Goal: Navigation & Orientation: Find specific page/section

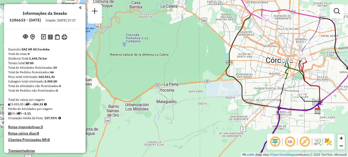
scroll to position [261, 0]
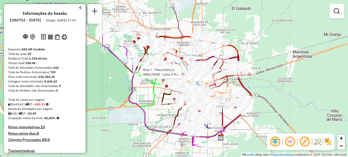
scroll to position [624, 0]
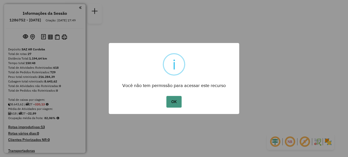
click at [177, 99] on button "OK" at bounding box center [173, 102] width 15 height 12
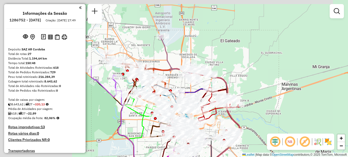
drag, startPoint x: 183, startPoint y: 73, endPoint x: 288, endPoint y: 127, distance: 118.0
click at [288, 127] on div "Janela de atendimento Grade de atendimento Capacidade Transportadoras Veículos …" at bounding box center [174, 78] width 348 height 157
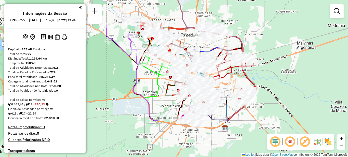
drag, startPoint x: 286, startPoint y: 107, endPoint x: 290, endPoint y: 51, distance: 56.7
click at [290, 51] on div "Janela de atendimento Grade de atendimento Capacidade Transportadoras Veículos …" at bounding box center [174, 78] width 348 height 157
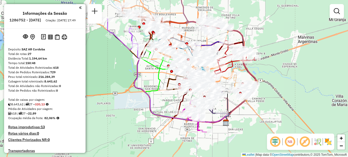
click at [110, 70] on div "Janela de atendimento Grade de atendimento Capacidade Transportadoras Veículos …" at bounding box center [174, 78] width 348 height 157
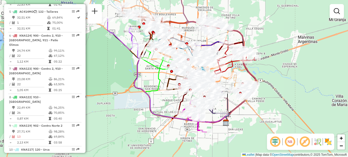
scroll to position [306, 0]
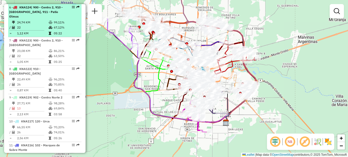
click at [38, 25] on td "24,74 KM" at bounding box center [33, 22] width 32 height 5
select select "**********"
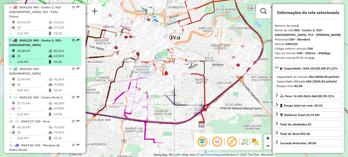
click at [36, 52] on li "7 - KNA123 | 900 - Centro 2, 910 - Nueva Cordoba 23,08 KM 86,21% / 22 63,50% = …" at bounding box center [44, 51] width 73 height 29
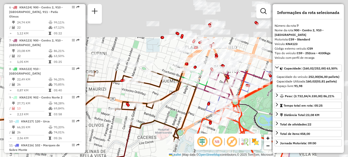
drag, startPoint x: 189, startPoint y: 55, endPoint x: 135, endPoint y: 138, distance: 99.5
click at [142, 143] on div "Janela de atendimento Grade de atendimento Capacidade Transportadoras Veículos …" at bounding box center [174, 78] width 348 height 157
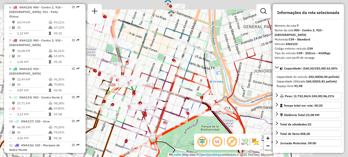
drag, startPoint x: 187, startPoint y: 102, endPoint x: 109, endPoint y: 124, distance: 81.4
click at [106, 138] on icon at bounding box center [4, 112] width 241 height 133
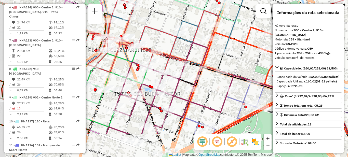
drag, startPoint x: 150, startPoint y: 75, endPoint x: 162, endPoint y: 36, distance: 40.2
click at [162, 36] on div "Janela de atendimento Grade de atendimento Capacidade Transportadoras Veículos …" at bounding box center [174, 78] width 348 height 157
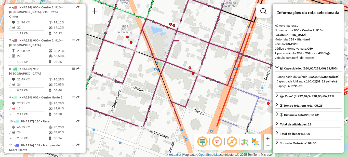
drag, startPoint x: 175, startPoint y: 104, endPoint x: 213, endPoint y: 58, distance: 60.1
click at [213, 58] on div "Janela de atendimento Grade de atendimento Capacidade Transportadoras Veículos …" at bounding box center [174, 78] width 348 height 157
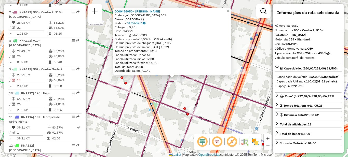
scroll to position [344, 0]
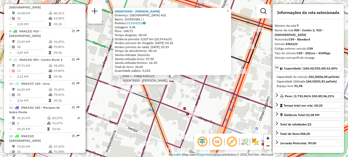
click at [178, 96] on div "Rota 7 - Placa KNA123 0000476950 - Sirur Kaindl Federico 0000476950 - Sirur Kai…" at bounding box center [174, 78] width 348 height 157
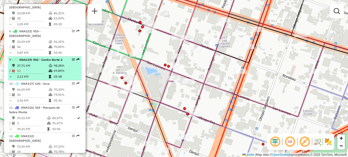
click at [42, 73] on td "13" at bounding box center [33, 70] width 32 height 5
select select "**********"
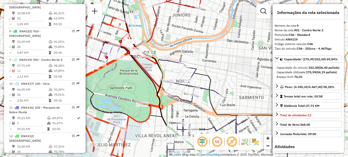
drag, startPoint x: 172, startPoint y: 36, endPoint x: 198, endPoint y: 103, distance: 72.2
click at [198, 103] on div "Janela de atendimento Grade de atendimento Capacidade Transportadoras Veículos …" at bounding box center [174, 78] width 348 height 157
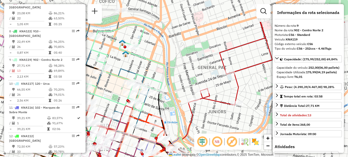
drag, startPoint x: 170, startPoint y: 60, endPoint x: 183, endPoint y: 98, distance: 39.9
click at [183, 98] on div "Janela de atendimento Grade de atendimento Capacidade Transportadoras Veículos …" at bounding box center [174, 78] width 348 height 157
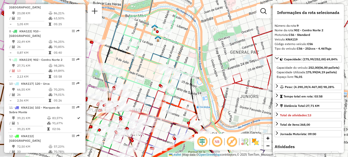
drag, startPoint x: 167, startPoint y: 82, endPoint x: 202, endPoint y: 59, distance: 41.6
click at [205, 61] on icon at bounding box center [192, 91] width 80 height 131
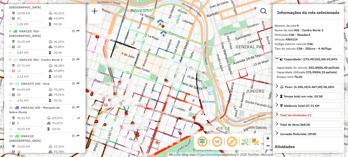
drag, startPoint x: 163, startPoint y: 54, endPoint x: 173, endPoint y: 55, distance: 10.6
click at [173, 55] on icon at bounding box center [146, 53] width 83 height 138
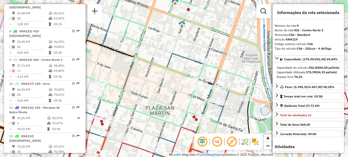
drag, startPoint x: 162, startPoint y: 60, endPoint x: 164, endPoint y: 80, distance: 20.5
click at [168, 104] on icon at bounding box center [163, 65] width 182 height 148
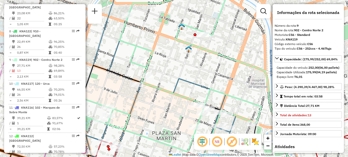
drag, startPoint x: 168, startPoint y: 96, endPoint x: 169, endPoint y: 90, distance: 5.9
click at [169, 90] on icon at bounding box center [170, 75] width 182 height 171
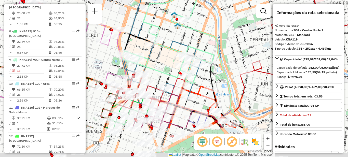
drag, startPoint x: 155, startPoint y: 119, endPoint x: 156, endPoint y: 73, distance: 45.9
click at [155, 73] on div "Janela de atendimento Grade de atendimento Capacidade Transportadoras Veículos …" at bounding box center [174, 78] width 348 height 157
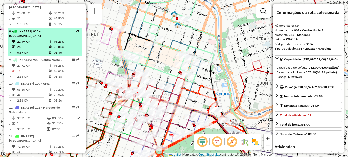
click at [48, 38] on div "8 - KNA122 | 910 - Nueva Cordoba" at bounding box center [36, 33] width 54 height 9
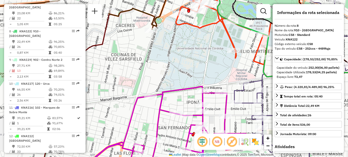
drag, startPoint x: 149, startPoint y: 46, endPoint x: 135, endPoint y: 109, distance: 64.4
click at [136, 109] on div "Janela de atendimento Grade de atendimento Capacidade Transportadoras Veículos …" at bounding box center [174, 78] width 348 height 157
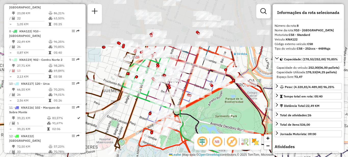
drag, startPoint x: 159, startPoint y: 59, endPoint x: 137, endPoint y: 120, distance: 65.0
click at [137, 120] on div "Janela de atendimento Grade de atendimento Capacidade Transportadoras Veículos …" at bounding box center [174, 78] width 348 height 157
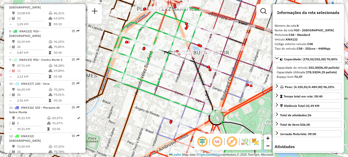
drag, startPoint x: 151, startPoint y: 85, endPoint x: 139, endPoint y: 117, distance: 33.7
click at [140, 118] on div "Janela de atendimento Grade de atendimento Capacidade Transportadoras Veículos …" at bounding box center [174, 78] width 348 height 157
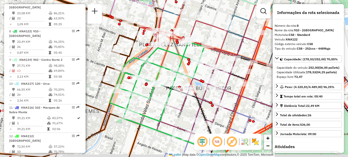
drag, startPoint x: 240, startPoint y: 103, endPoint x: 217, endPoint y: 72, distance: 39.3
click at [217, 72] on icon at bounding box center [218, 93] width 123 height 113
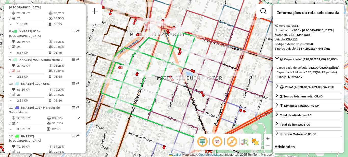
drag, startPoint x: 157, startPoint y: 89, endPoint x: 165, endPoint y: 103, distance: 16.2
click at [166, 105] on div "Janela de atendimento Grade de atendimento Capacidade Transportadoras Veículos …" at bounding box center [174, 78] width 348 height 157
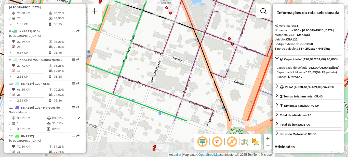
drag, startPoint x: 175, startPoint y: 89, endPoint x: 163, endPoint y: 55, distance: 36.0
click at [163, 55] on icon at bounding box center [236, 27] width 247 height 189
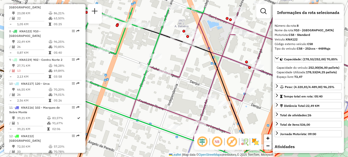
drag, startPoint x: 169, startPoint y: 51, endPoint x: 200, endPoint y: 94, distance: 52.4
click at [200, 94] on div "Janela de atendimento Grade de atendimento Capacidade Transportadoras Veículos …" at bounding box center [174, 78] width 348 height 157
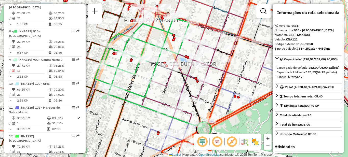
drag, startPoint x: 204, startPoint y: 88, endPoint x: 167, endPoint y: 72, distance: 40.8
click at [175, 79] on div "Janela de atendimento Grade de atendimento Capacidade Transportadoras Veículos …" at bounding box center [174, 78] width 348 height 157
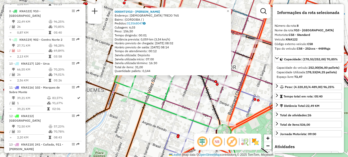
scroll to position [372, 0]
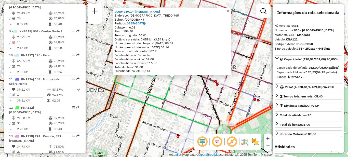
click at [133, 111] on div "0000471910 - Altamirano Gabriela Endereço: OBISPO TREJO 765 Bairro: (CORDOBA / …" at bounding box center [174, 78] width 348 height 157
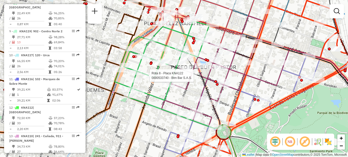
select select "**********"
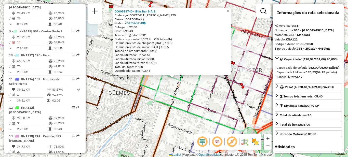
click at [103, 61] on div "Rota 8 - Placa KNA122 0000533740 - Btm Bar S.A.S. 0000533740 - Btm Bar S.A.S. E…" at bounding box center [174, 78] width 348 height 157
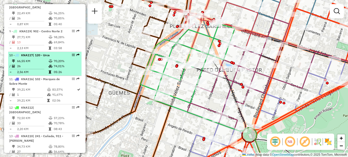
click at [31, 64] on td "66,55 KM" at bounding box center [33, 61] width 32 height 5
select select "**********"
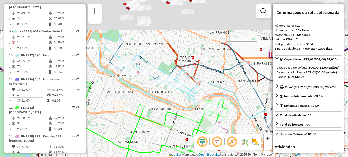
drag, startPoint x: 139, startPoint y: 56, endPoint x: 139, endPoint y: 121, distance: 65.0
click at [139, 121] on icon at bounding box center [141, 116] width 174 height 86
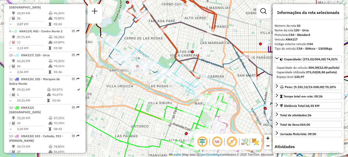
drag, startPoint x: 129, startPoint y: 99, endPoint x: 129, endPoint y: 82, distance: 16.6
click at [129, 82] on div "Janela de atendimento Grade de atendimento Capacidade Transportadoras Veículos …" at bounding box center [174, 78] width 348 height 157
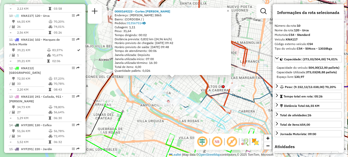
scroll to position [429, 0]
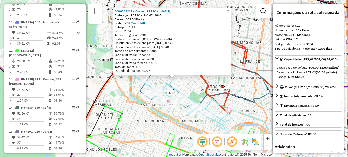
click at [145, 107] on div "0000169223 - Cortes Maria Laura Endereço: NICANOR CARRANZA 3865 Bairro: (CORDOB…" at bounding box center [174, 78] width 348 height 157
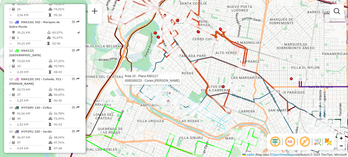
select select "**********"
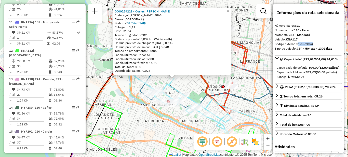
drag, startPoint x: 296, startPoint y: 44, endPoint x: 316, endPoint y: 44, distance: 19.9
click at [316, 44] on div "Código externo veículo: C54" at bounding box center [308, 44] width 67 height 5
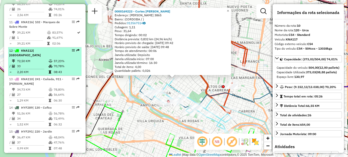
click at [41, 64] on td "72,50 KM" at bounding box center [33, 61] width 32 height 5
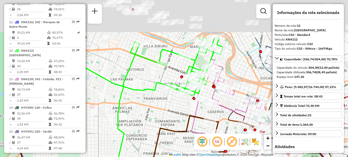
drag, startPoint x: 137, startPoint y: 55, endPoint x: 155, endPoint y: 109, distance: 57.1
click at [155, 109] on div "Janela de atendimento Grade de atendimento Capacidade Transportadoras Veículos …" at bounding box center [174, 78] width 348 height 157
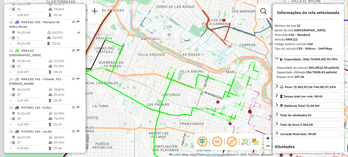
drag, startPoint x: 146, startPoint y: 78, endPoint x: 182, endPoint y: 80, distance: 36.0
click at [182, 80] on div "Janela de atendimento Grade de atendimento Capacidade Transportadoras Veículos …" at bounding box center [174, 78] width 348 height 157
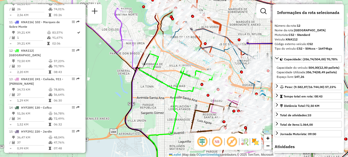
drag, startPoint x: 140, startPoint y: 75, endPoint x: 156, endPoint y: 75, distance: 15.3
click at [156, 75] on icon at bounding box center [183, 72] width 87 height 43
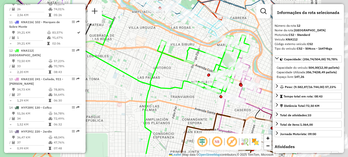
drag, startPoint x: 173, startPoint y: 81, endPoint x: 111, endPoint y: 57, distance: 65.9
click at [111, 57] on div "Janela de atendimento Grade de atendimento Capacidade Transportadoras Veículos …" at bounding box center [174, 78] width 348 height 157
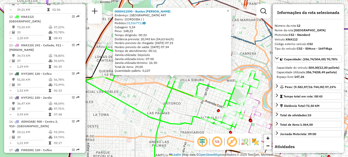
scroll to position [482, 0]
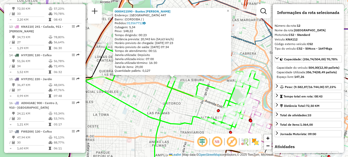
click at [181, 98] on div "0000411590 - Bustos Julieta Carolina Endereço: SAGRADA FLIA 447 Bairro: (CORDOB…" at bounding box center [174, 78] width 348 height 157
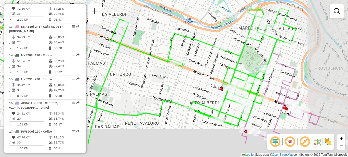
drag, startPoint x: 189, startPoint y: 111, endPoint x: 141, endPoint y: 79, distance: 57.1
click at [141, 79] on div "Janela de atendimento Grade de atendimento Capacidade Transportadoras Veículos …" at bounding box center [174, 78] width 348 height 157
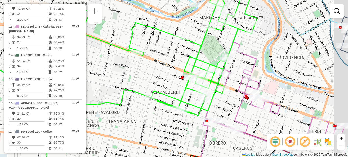
drag, startPoint x: 164, startPoint y: 79, endPoint x: 136, endPoint y: 69, distance: 29.7
click at [132, 71] on div "Janela de atendimento Grade de atendimento Capacidade Transportadoras Veículos …" at bounding box center [174, 78] width 348 height 157
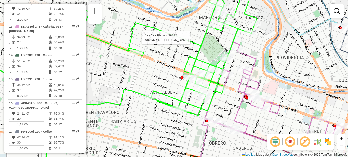
select select "**********"
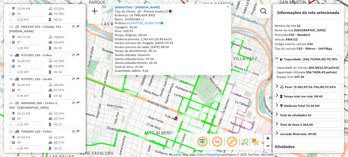
click at [156, 95] on div "0000437542 - [PERSON_NAME] Tipo de cliente: 20 - Primera Vuelta (J) Endereço: L…" at bounding box center [174, 78] width 348 height 157
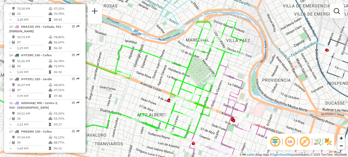
drag, startPoint x: 162, startPoint y: 107, endPoint x: 146, endPoint y: 66, distance: 44.1
click at [146, 66] on div "Janela de atendimento Grade de atendimento Capacidade Transportadoras Veículos …" at bounding box center [174, 78] width 348 height 157
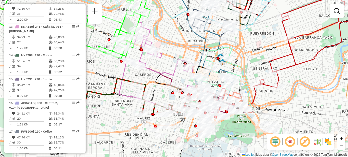
drag, startPoint x: 175, startPoint y: 118, endPoint x: 157, endPoint y: 61, distance: 59.2
click at [157, 61] on div "Janela de atendimento Grade de atendimento Capacidade Transportadoras Veículos …" at bounding box center [174, 78] width 348 height 157
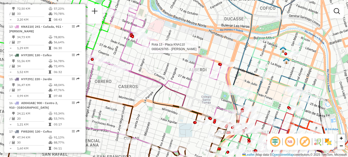
drag, startPoint x: 156, startPoint y: 58, endPoint x: 174, endPoint y: 87, distance: 34.3
click at [174, 87] on div "Rota 13 - Placa KNA110 0000429765 - Charras Pablo Janela de atendimento Grade d…" at bounding box center [174, 78] width 348 height 157
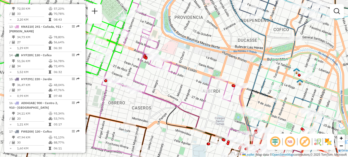
click at [163, 87] on div "Janela de atendimento Grade de atendimento Capacidade Transportadoras Veículos …" at bounding box center [174, 78] width 348 height 157
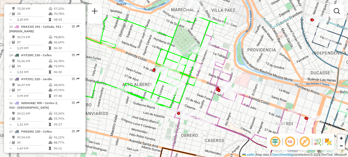
drag, startPoint x: 170, startPoint y: 88, endPoint x: 243, endPoint y: 121, distance: 79.9
click at [243, 121] on div "Janela de atendimento Grade de atendimento Capacidade Transportadoras Veículos …" at bounding box center [174, 78] width 348 height 157
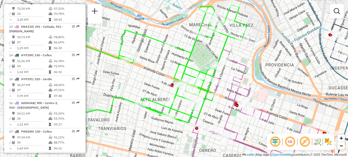
drag, startPoint x: 204, startPoint y: 105, endPoint x: 223, endPoint y: 121, distance: 23.9
click at [223, 121] on div "Janela de atendimento Grade de atendimento Capacidade Transportadoras Veículos …" at bounding box center [174, 78] width 348 height 157
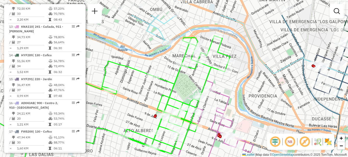
drag, startPoint x: 183, startPoint y: 65, endPoint x: 166, endPoint y: 96, distance: 35.2
click at [166, 96] on icon at bounding box center [89, 84] width 282 height 139
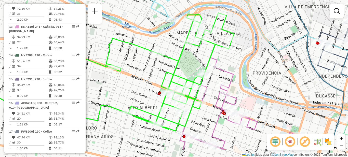
drag, startPoint x: 148, startPoint y: 100, endPoint x: 151, endPoint y: 75, distance: 24.6
click at [152, 75] on div "Janela de atendimento Grade de atendimento Capacidade Transportadoras Veículos …" at bounding box center [174, 78] width 348 height 157
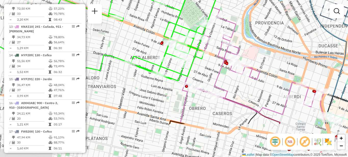
drag, startPoint x: 153, startPoint y: 70, endPoint x: 150, endPoint y: 18, distance: 52.4
click at [150, 18] on div "Janela de atendimento Grade de atendimento Capacidade Transportadoras Veículos …" at bounding box center [174, 78] width 348 height 157
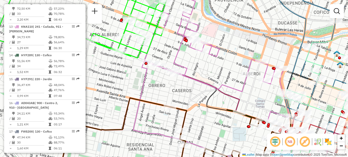
drag, startPoint x: 263, startPoint y: 82, endPoint x: 149, endPoint y: 55, distance: 117.2
click at [150, 54] on div "Janela de atendimento Grade de atendimento Capacidade Transportadoras Veículos …" at bounding box center [174, 78] width 348 height 157
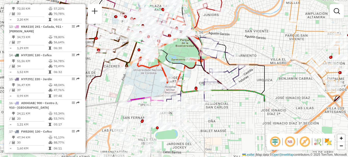
drag, startPoint x: 277, startPoint y: 96, endPoint x: 236, endPoint y: 25, distance: 81.5
click at [236, 26] on div "Janela de atendimento Grade de atendimento Capacidade Transportadoras Veículos …" at bounding box center [174, 78] width 348 height 157
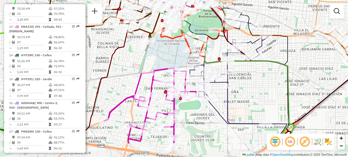
drag, startPoint x: 249, startPoint y: 84, endPoint x: 261, endPoint y: 62, distance: 24.5
click at [261, 62] on icon at bounding box center [225, 76] width 139 height 133
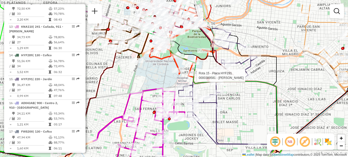
drag, startPoint x: 254, startPoint y: 95, endPoint x: 239, endPoint y: 112, distance: 23.3
click at [240, 115] on div "Rota 15 - Placa HYF291 0000389581 - Martin Leila Lisette Janela de atendimento …" at bounding box center [174, 78] width 348 height 157
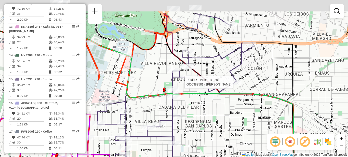
drag, startPoint x: 232, startPoint y: 76, endPoint x: 222, endPoint y: 106, distance: 31.1
click at [222, 106] on div "Rota 15 - Placa HYF291 0000389581 - Martin Leila Lisette Janela de atendimento …" at bounding box center [174, 78] width 348 height 157
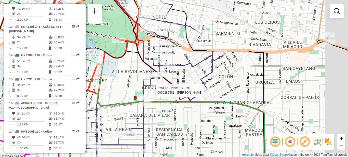
drag, startPoint x: 266, startPoint y: 68, endPoint x: 170, endPoint y: 83, distance: 97.5
click at [170, 83] on div "Rota 15 - Placa HYF291 0000389581 - Martin Leila Lisette Janela de atendimento …" at bounding box center [174, 78] width 348 height 157
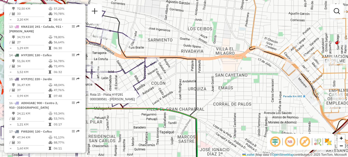
drag, startPoint x: 247, startPoint y: 100, endPoint x: 129, endPoint y: 95, distance: 117.8
click at [133, 96] on div "Rota 15 - Placa HYF291 0000389581 - Martin Leila Lisette Janela de atendimento …" at bounding box center [174, 78] width 348 height 157
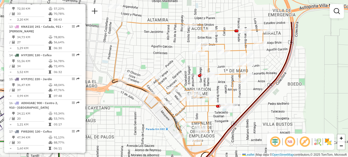
drag, startPoint x: 249, startPoint y: 59, endPoint x: 224, endPoint y: 108, distance: 54.5
click at [224, 108] on div "Rota 15 - Placa HYF291 0000389581 - Martin Leila Lisette Janela de atendimento …" at bounding box center [174, 78] width 348 height 157
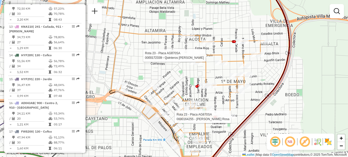
select select "**********"
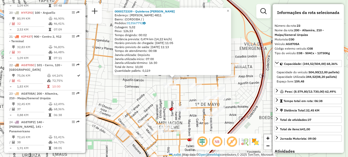
scroll to position [768, 0]
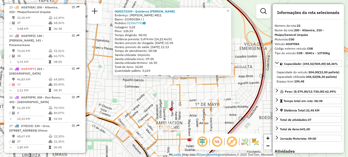
click at [146, 83] on div "0000172339 - Quinteros Mario Alberto Endereço: ALEJO BRUIX 4811 Bairro: (CORDOB…" at bounding box center [174, 78] width 348 height 157
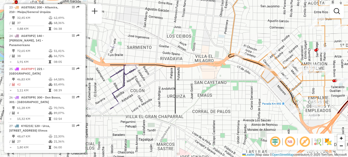
drag, startPoint x: 128, startPoint y: 93, endPoint x: 267, endPoint y: 23, distance: 155.1
click at [275, 26] on div "Janela de atendimento Grade de atendimento Capacidade Transportadoras Veículos …" at bounding box center [174, 78] width 348 height 157
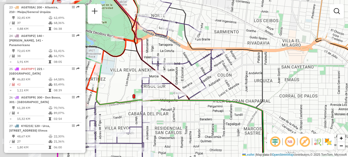
drag, startPoint x: 174, startPoint y: 76, endPoint x: 258, endPoint y: 65, distance: 84.2
click at [258, 67] on div "Janela de atendimento Grade de atendimento Capacidade Transportadoras Veículos …" at bounding box center [174, 78] width 348 height 157
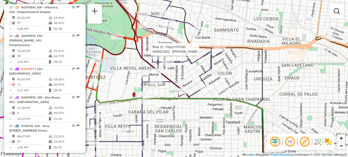
select select "**********"
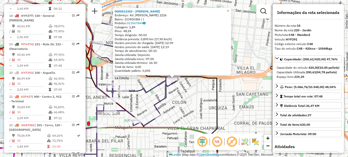
scroll to position [558, 0]
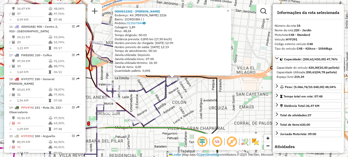
click at [206, 103] on div "0000513302 - SFORZINI FRANCOO CARLOS Endereço: AV. AMADEO SABATTINI 2226 Bairro…" at bounding box center [174, 78] width 348 height 157
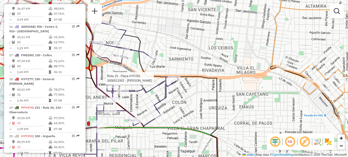
select select "**********"
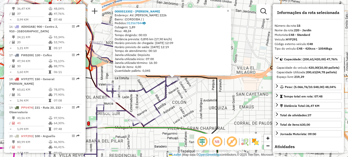
click at [170, 104] on div "0000513302 - SFORZINI FRANCOO CARLOS Endereço: AV. AMADEO SABATTINI 2226 Bairro…" at bounding box center [174, 78] width 348 height 157
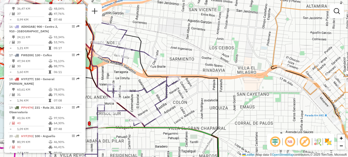
drag, startPoint x: 168, startPoint y: 101, endPoint x: 210, endPoint y: 101, distance: 41.5
click at [210, 102] on div "Janela de atendimento Grade de atendimento Capacidade Transportadoras Veículos …" at bounding box center [174, 78] width 348 height 157
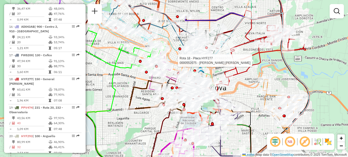
select select "**********"
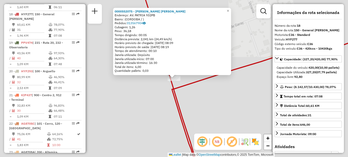
scroll to position [635, 0]
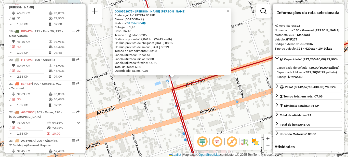
click at [205, 99] on div "0000552075 - Herrera Mario Edgardo Endereço: AV. PATRIA 932PB Bairro: (CORDOBA …" at bounding box center [174, 78] width 348 height 157
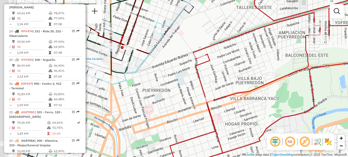
drag, startPoint x: 128, startPoint y: 101, endPoint x: 202, endPoint y: 105, distance: 73.7
click at [202, 105] on div "Janela de atendimento Grade de atendimento Capacidade Transportadoras Veículos …" at bounding box center [174, 78] width 348 height 157
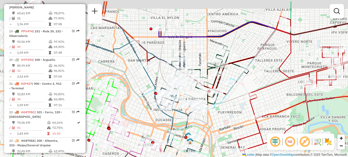
drag, startPoint x: 168, startPoint y: 100, endPoint x: 243, endPoint y: 115, distance: 75.9
click at [243, 116] on div "Janela de atendimento Grade de atendimento Capacidade Transportadoras Veículos …" at bounding box center [174, 78] width 348 height 157
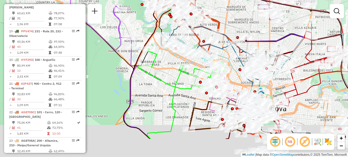
drag, startPoint x: 202, startPoint y: 107, endPoint x: 231, endPoint y: 72, distance: 44.8
click at [231, 72] on div "Janela de atendimento Grade de atendimento Capacidade Transportadoras Veículos …" at bounding box center [174, 78] width 348 height 157
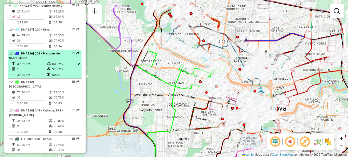
scroll to position [431, 0]
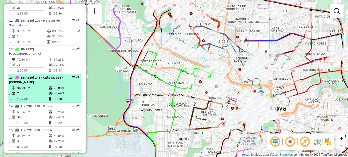
click at [43, 91] on td "34,73 KM" at bounding box center [33, 88] width 32 height 5
select select "**********"
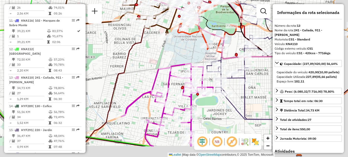
drag, startPoint x: 152, startPoint y: 92, endPoint x: 130, endPoint y: 78, distance: 26.2
click at [125, 71] on div "Janela de atendimento Grade de atendimento Capacidade Transportadoras Veículos …" at bounding box center [174, 78] width 348 height 157
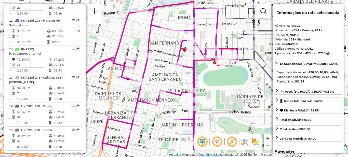
drag, startPoint x: 232, startPoint y: 115, endPoint x: 172, endPoint y: 76, distance: 71.5
click at [173, 76] on div "Janela de atendimento Grade de atendimento Capacidade Transportadoras Veículos …" at bounding box center [174, 78] width 348 height 157
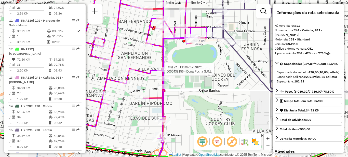
drag, startPoint x: 180, startPoint y: 85, endPoint x: 183, endPoint y: 86, distance: 3.1
click at [183, 86] on div "Rota 25 - Placa AG870PY 0000438156 - Dona Pocha S.R.L. Janela de atendimento Gr…" at bounding box center [174, 78] width 348 height 157
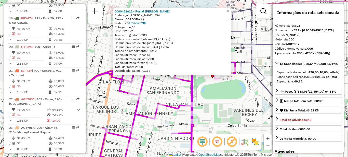
scroll to position [775, 0]
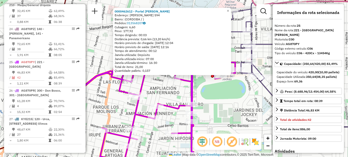
drag, startPoint x: 106, startPoint y: 46, endPoint x: 99, endPoint y: 48, distance: 6.6
click at [106, 46] on div "0000462612 - Portal Eric Endereço: LUIS MARIA DRAGO 594 Bairro: (CORDOBA / ) Pe…" at bounding box center [174, 78] width 348 height 157
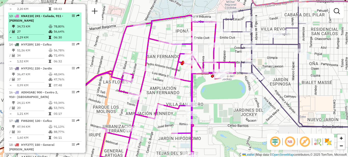
scroll to position [495, 0]
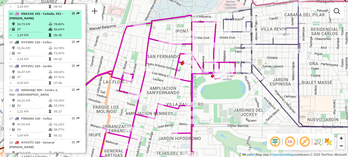
click at [45, 27] on td "34,73 KM" at bounding box center [33, 24] width 32 height 5
select select "**********"
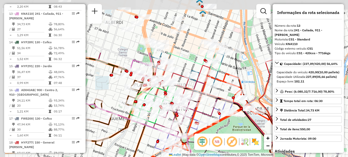
drag, startPoint x: 156, startPoint y: 52, endPoint x: 225, endPoint y: 118, distance: 95.4
click at [223, 121] on icon at bounding box center [211, 144] width 129 height 141
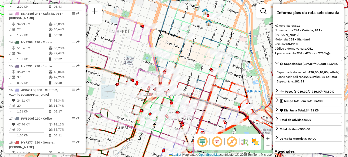
drag, startPoint x: 119, startPoint y: 37, endPoint x: 154, endPoint y: 96, distance: 68.8
click at [154, 96] on div "Janela de atendimento Grade de atendimento Capacidade Transportadoras Veículos …" at bounding box center [174, 78] width 348 height 157
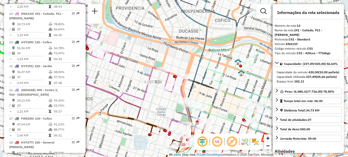
drag, startPoint x: 123, startPoint y: 60, endPoint x: 140, endPoint y: 72, distance: 21.2
click at [141, 74] on icon at bounding box center [118, 65] width 145 height 145
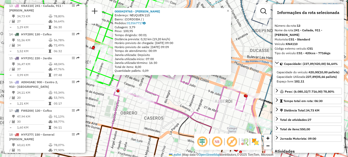
scroll to position [506, 0]
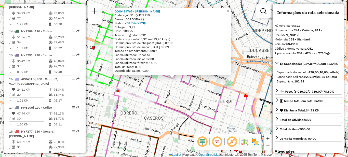
click at [198, 92] on div "0000429765 - [PERSON_NAME]: NEUQUEN 115 Bairro: (CORDOBA / ) Pedidos: 013567717…" at bounding box center [174, 78] width 348 height 157
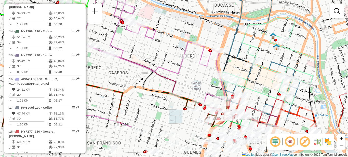
drag, startPoint x: 230, startPoint y: 113, endPoint x: 194, endPoint y: 66, distance: 59.8
click at [194, 66] on div "Janela de atendimento Grade de atendimento Capacidade Transportadoras Veículos …" at bounding box center [174, 78] width 348 height 157
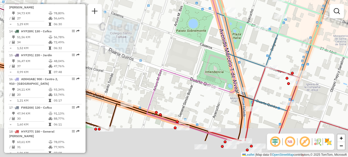
drag, startPoint x: 216, startPoint y: 93, endPoint x: 189, endPoint y: 50, distance: 50.8
click at [189, 50] on div "Janela de atendimento Grade de atendimento Capacidade Transportadoras Veículos …" at bounding box center [174, 78] width 348 height 157
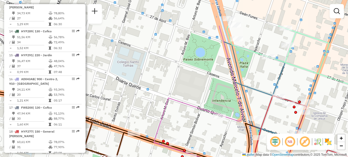
drag, startPoint x: 202, startPoint y: 47, endPoint x: 215, endPoint y: 88, distance: 43.5
click at [215, 88] on div "Janela de atendimento Grade de atendimento Capacidade Transportadoras Veículos …" at bounding box center [174, 78] width 348 height 157
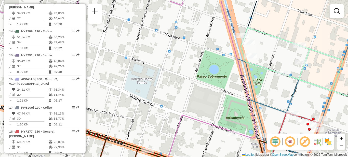
drag, startPoint x: 187, startPoint y: 77, endPoint x: 201, endPoint y: 94, distance: 21.9
click at [201, 94] on div "Janela de atendimento Grade de atendimento Capacidade Transportadoras Veículos …" at bounding box center [174, 78] width 348 height 157
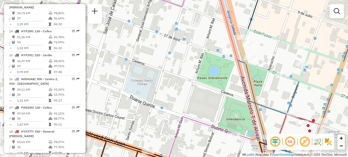
drag, startPoint x: 186, startPoint y: 77, endPoint x: 209, endPoint y: 126, distance: 54.3
click at [209, 126] on div "Janela de atendimento Grade de atendimento Capacidade Transportadoras Veículos …" at bounding box center [174, 78] width 348 height 157
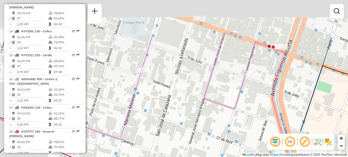
drag, startPoint x: 185, startPoint y: 90, endPoint x: 208, endPoint y: 132, distance: 48.2
click at [214, 143] on div "Janela de atendimento Grade de atendimento Capacidade Transportadoras Veículos …" at bounding box center [174, 78] width 348 height 157
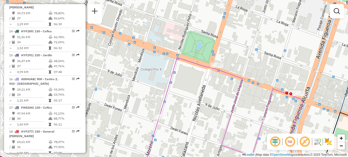
drag, startPoint x: 184, startPoint y: 85, endPoint x: 200, endPoint y: 127, distance: 44.9
click at [200, 127] on div "Janela de atendimento Grade de atendimento Capacidade Transportadoras Veículos …" at bounding box center [174, 78] width 348 height 157
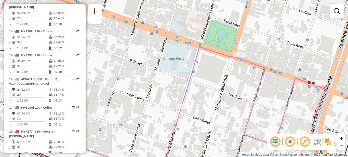
drag, startPoint x: 186, startPoint y: 125, endPoint x: 208, endPoint y: 114, distance: 24.9
click at [208, 114] on div "Janela de atendimento Grade de atendimento Capacidade Transportadoras Veículos …" at bounding box center [174, 78] width 348 height 157
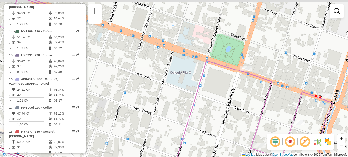
drag, startPoint x: 194, startPoint y: 96, endPoint x: 201, endPoint y: 110, distance: 15.4
click at [201, 110] on div "Janela de atendimento Grade de atendimento Capacidade Transportadoras Veículos …" at bounding box center [174, 78] width 348 height 157
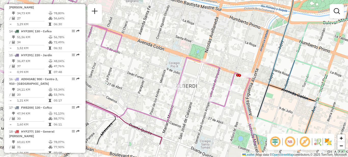
drag, startPoint x: 242, startPoint y: 119, endPoint x: 184, endPoint y: 49, distance: 91.2
click at [186, 50] on div "Janela de atendimento Grade de atendimento Capacidade Transportadoras Veículos …" at bounding box center [174, 78] width 348 height 157
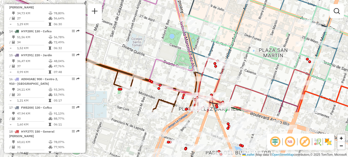
drag, startPoint x: 224, startPoint y: 101, endPoint x: 197, endPoint y: 41, distance: 66.2
click at [197, 41] on div "Janela de atendimento Grade de atendimento Capacidade Transportadoras Veículos …" at bounding box center [174, 78] width 348 height 157
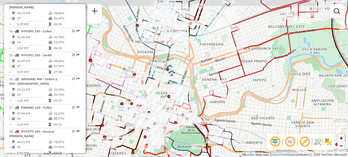
drag, startPoint x: 130, startPoint y: 88, endPoint x: 175, endPoint y: 114, distance: 51.6
click at [175, 114] on div "Janela de atendimento Grade de atendimento Capacidade Transportadoras Veículos …" at bounding box center [174, 78] width 348 height 157
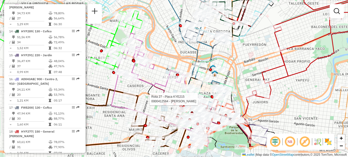
drag, startPoint x: 168, startPoint y: 88, endPoint x: 170, endPoint y: 63, distance: 25.8
click at [170, 63] on div "Rota 27 - Placa KYE215 0000412564 - Vidoni Carla Janela de atendimento Grade de…" at bounding box center [174, 78] width 348 height 157
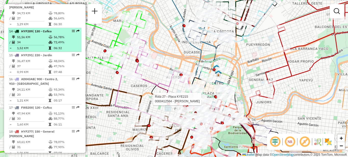
click at [43, 33] on span "| 130 - Cofico" at bounding box center [42, 31] width 19 height 4
select select "**********"
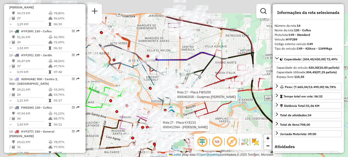
drag, startPoint x: 119, startPoint y: 66, endPoint x: 173, endPoint y: 104, distance: 66.2
click at [177, 97] on div at bounding box center [173, 94] width 13 height 5
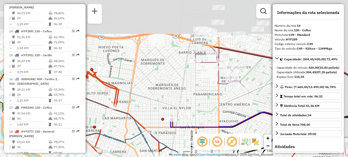
drag, startPoint x: 171, startPoint y: 51, endPoint x: 148, endPoint y: 114, distance: 66.8
click at [148, 114] on div "Rota 27 - Placa KYE215 0000412564 - Vidoni Carla Rota 17 - Placa FWS200 0000447…" at bounding box center [174, 78] width 348 height 157
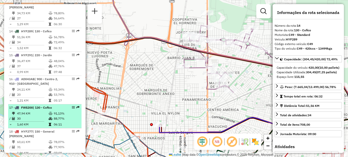
drag, startPoint x: 159, startPoint y: 88, endPoint x: 79, endPoint y: 110, distance: 82.9
click at [80, 112] on hb-router-mapa "Informações da Sessão 1286752 - 02/10/2025 Criação: 01/10/2025 17:49 Depósito: …" at bounding box center [174, 78] width 348 height 157
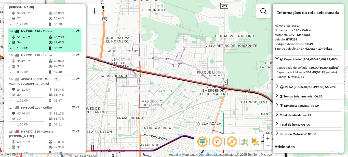
click at [38, 45] on td "34" at bounding box center [33, 42] width 32 height 5
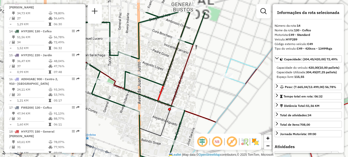
drag, startPoint x: 194, startPoint y: 76, endPoint x: 228, endPoint y: 97, distance: 40.2
click at [239, 109] on icon at bounding box center [126, 130] width 238 height 107
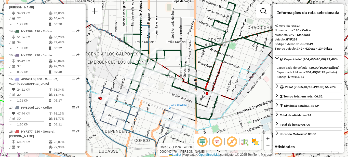
drag, startPoint x: 235, startPoint y: 70, endPoint x: 247, endPoint y: 68, distance: 12.3
click at [247, 68] on div "Rota 27 - Placa KYE215 0000412564 - Vidoni Carla Rota 17 - Placa FWS200 0000447…" at bounding box center [174, 78] width 348 height 157
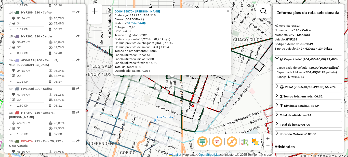
scroll to position [534, 0]
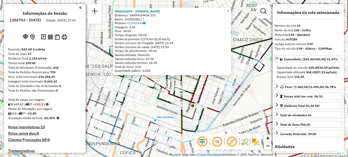
select select "**********"
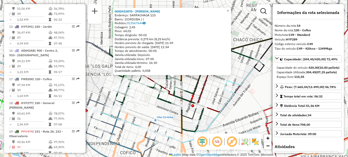
click at [145, 106] on div "0000415870 - Duran Joaquin Vicente Endereço: SARRACHAGA 115 Bairro: (CORDOBA / …" at bounding box center [174, 78] width 348 height 157
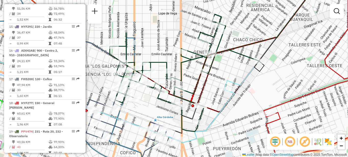
click at [235, 61] on div "Janela de atendimento Grade de atendimento Capacidade Transportadoras Veículos …" at bounding box center [174, 78] width 348 height 157
select select "**********"
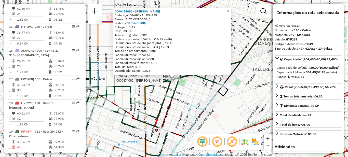
click at [186, 101] on div "Rota 14 - Placa HYF289 0000474092 - Gazzera Dahyana Evelyn 0000474092 - Gazzera…" at bounding box center [174, 78] width 348 height 157
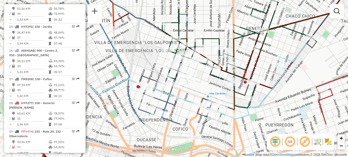
drag, startPoint x: 187, startPoint y: 98, endPoint x: 269, endPoint y: 42, distance: 99.4
click at [270, 42] on div "Janela de atendimento Grade de atendimento Capacidade Transportadoras Veículos …" at bounding box center [174, 78] width 348 height 157
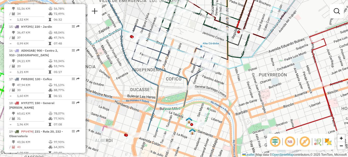
drag, startPoint x: 219, startPoint y: 119, endPoint x: 217, endPoint y: 77, distance: 41.6
click at [217, 77] on div "Janela de atendimento Grade de atendimento Capacidade Transportadoras Veículos …" at bounding box center [174, 78] width 348 height 157
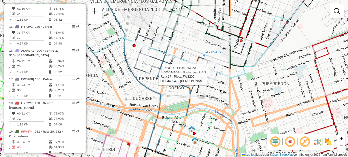
drag, startPoint x: 207, startPoint y: 80, endPoint x: 211, endPoint y: 97, distance: 17.6
click at [211, 97] on div "Rota 17 - Placa FWS200 0000441044 - Favignana S.A.S. Rota 17 - Placa FWS200 000…" at bounding box center [174, 78] width 348 height 157
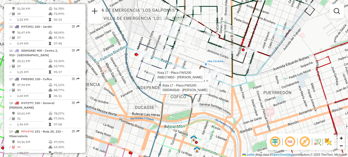
select select "**********"
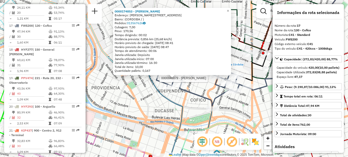
scroll to position [611, 0]
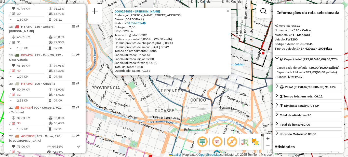
click at [237, 108] on div "0000174853 - Rios Gabriela Nancy Endereço: JUSTO JOSE DE URQUIZA 1305 Bairro: (…" at bounding box center [174, 78] width 348 height 157
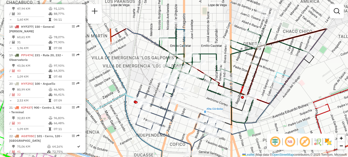
drag, startPoint x: 241, startPoint y: 98, endPoint x: 220, endPoint y: 142, distance: 48.9
click at [220, 142] on div "Janela de atendimento Grade de atendimento Capacidade Transportadoras Veículos …" at bounding box center [174, 78] width 348 height 157
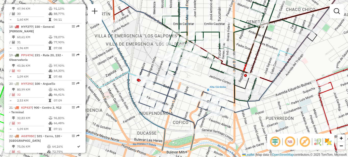
drag, startPoint x: 196, startPoint y: 104, endPoint x: 199, endPoint y: 82, distance: 22.1
click at [199, 82] on div "Janela de atendimento Grade de atendimento Capacidade Transportadoras Veículos …" at bounding box center [174, 78] width 348 height 157
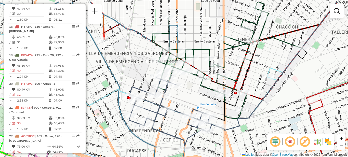
drag, startPoint x: 195, startPoint y: 77, endPoint x: 185, endPoint y: 95, distance: 20.2
click at [185, 95] on div "Janela de atendimento Grade de atendimento Capacidade Transportadoras Veículos …" at bounding box center [174, 78] width 348 height 157
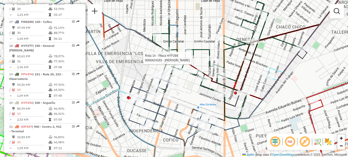
select select "**********"
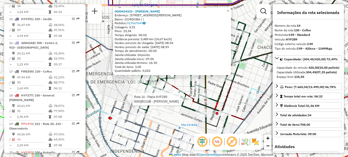
scroll to position [534, 0]
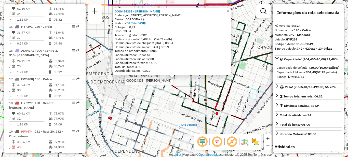
click at [248, 102] on div "Rota 14 - Placa HYF289 0000424333 - Garcia Nacy Edith 0000424333 - Garcia Nacy …" at bounding box center [174, 78] width 348 height 157
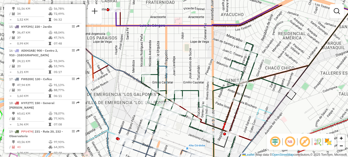
drag, startPoint x: 237, startPoint y: 108, endPoint x: 240, endPoint y: 112, distance: 4.6
click at [244, 127] on div "Janela de atendimento Grade de atendimento Capacidade Transportadoras Veículos …" at bounding box center [174, 78] width 348 height 157
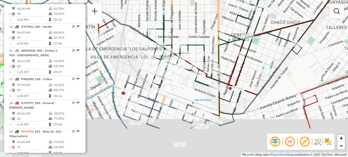
drag, startPoint x: 236, startPoint y: 114, endPoint x: 243, endPoint y: 70, distance: 44.4
click at [243, 70] on icon at bounding box center [291, 42] width 197 height 155
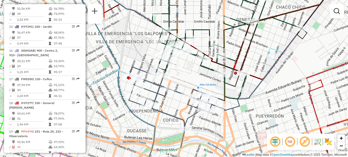
drag, startPoint x: 182, startPoint y: 75, endPoint x: 189, endPoint y: 80, distance: 9.3
click at [189, 80] on div "Janela de atendimento Grade de atendimento Capacidade Transportadoras Veículos …" at bounding box center [174, 78] width 348 height 157
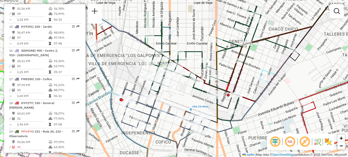
drag, startPoint x: 188, startPoint y: 70, endPoint x: 181, endPoint y: 92, distance: 22.9
click at [181, 92] on div "Janela de atendimento Grade de atendimento Capacidade Transportadoras Veículos …" at bounding box center [174, 78] width 348 height 157
drag, startPoint x: 187, startPoint y: 106, endPoint x: 173, endPoint y: 101, distance: 14.2
click at [185, 105] on div "Janela de atendimento Grade de atendimento Capacidade Transportadoras Veículos …" at bounding box center [174, 78] width 348 height 157
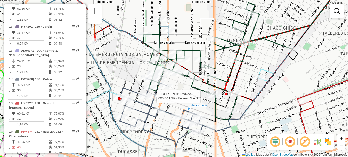
select select "**********"
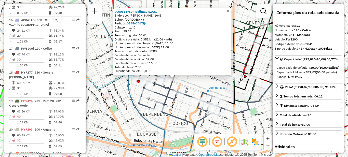
scroll to position [611, 0]
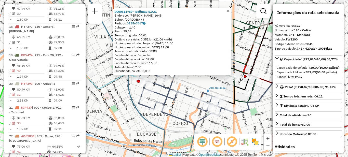
click at [192, 86] on div "0000511789 - Bellmau S.A.S. Endereço: MARIANO FRAGUEIRO 1648 Bairro: (CORDOBA /…" at bounding box center [174, 78] width 348 height 157
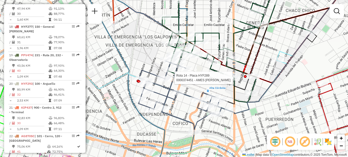
select select "**********"
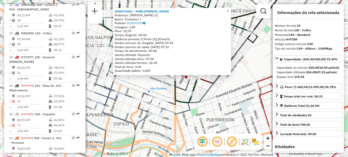
scroll to position [534, 0]
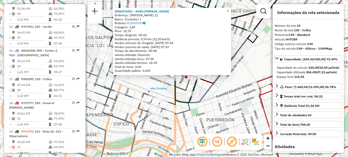
click at [151, 85] on div "0000374451 - AMES CARLOS DANIEL Endereço: ANTONIO DEL VISO 11 Bairro: (Cordoba …" at bounding box center [174, 78] width 348 height 157
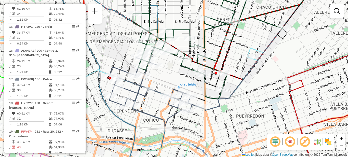
drag, startPoint x: 133, startPoint y: 90, endPoint x: 194, endPoint y: 80, distance: 61.5
click at [194, 80] on div "Janela de atendimento Grade de atendimento Capacidade Transportadoras Veículos …" at bounding box center [174, 78] width 348 height 157
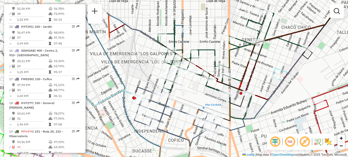
drag, startPoint x: 201, startPoint y: 61, endPoint x: 194, endPoint y: 90, distance: 29.3
click at [194, 90] on div "Janela de atendimento Grade de atendimento Capacidade Transportadoras Veículos …" at bounding box center [174, 78] width 348 height 157
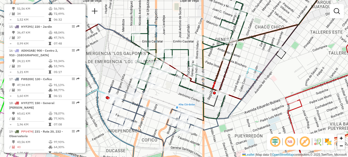
drag, startPoint x: 204, startPoint y: 97, endPoint x: 178, endPoint y: 97, distance: 26.2
click at [178, 97] on div "Janela de atendimento Grade de atendimento Capacidade Transportadoras Veículos …" at bounding box center [174, 78] width 348 height 157
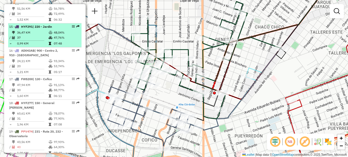
click at [46, 35] on td "36,47 KM" at bounding box center [33, 32] width 32 height 5
select select "**********"
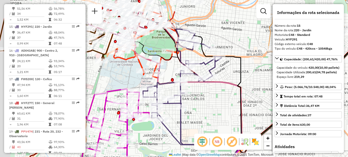
drag, startPoint x: 213, startPoint y: 98, endPoint x: 225, endPoint y: 106, distance: 13.9
click at [225, 108] on div "Janela de atendimento Grade de atendimento Capacidade Transportadoras Veículos …" at bounding box center [174, 78] width 348 height 157
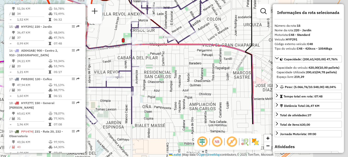
drag, startPoint x: 212, startPoint y: 111, endPoint x: 170, endPoint y: 61, distance: 65.6
click at [170, 61] on div "Janela de atendimento Grade de atendimento Capacidade Transportadoras Veículos …" at bounding box center [174, 78] width 348 height 157
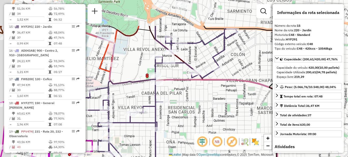
drag, startPoint x: 193, startPoint y: 103, endPoint x: 192, endPoint y: 125, distance: 21.7
click at [196, 123] on div "Janela de atendimento Grade de atendimento Capacidade Transportadoras Veículos …" at bounding box center [174, 78] width 348 height 157
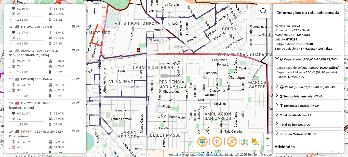
drag, startPoint x: 193, startPoint y: 111, endPoint x: 187, endPoint y: 74, distance: 37.7
click at [187, 74] on div "Janela de atendimento Grade de atendimento Capacidade Transportadoras Veículos …" at bounding box center [174, 78] width 348 height 157
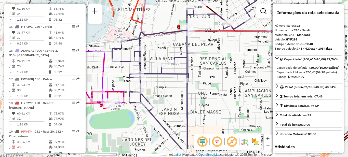
drag, startPoint x: 174, startPoint y: 88, endPoint x: 213, endPoint y: 65, distance: 45.7
click at [213, 65] on div "Janela de atendimento Grade de atendimento Capacidade Transportadoras Veículos …" at bounding box center [174, 78] width 348 height 157
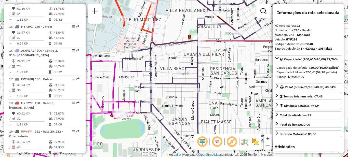
drag, startPoint x: 212, startPoint y: 60, endPoint x: 223, endPoint y: 71, distance: 15.0
click at [223, 71] on div "Janela de atendimento Grade de atendimento Capacidade Transportadoras Veículos …" at bounding box center [174, 78] width 348 height 157
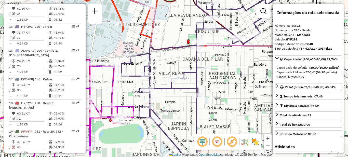
drag, startPoint x: 225, startPoint y: 59, endPoint x: 204, endPoint y: 83, distance: 31.8
click at [206, 83] on div "Janela de atendimento Grade de atendimento Capacidade Transportadoras Veículos …" at bounding box center [174, 78] width 348 height 157
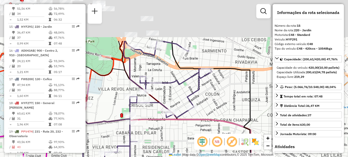
drag, startPoint x: 242, startPoint y: 58, endPoint x: 202, endPoint y: 123, distance: 75.4
click at [202, 123] on div "Janela de atendimento Grade de atendimento Capacidade Transportadoras Veículos …" at bounding box center [174, 78] width 348 height 157
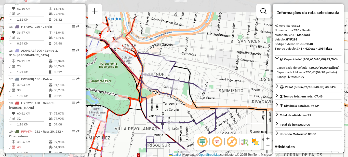
drag, startPoint x: 204, startPoint y: 63, endPoint x: 226, endPoint y: 95, distance: 38.8
click at [226, 95] on div "Janela de atendimento Grade de atendimento Capacidade Transportadoras Veículos …" at bounding box center [174, 78] width 348 height 157
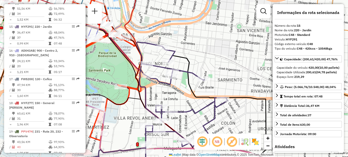
drag, startPoint x: 159, startPoint y: 85, endPoint x: 157, endPoint y: 65, distance: 19.4
click at [157, 65] on div "Janela de atendimento Grade de atendimento Capacidade Transportadoras Veículos …" at bounding box center [174, 78] width 348 height 157
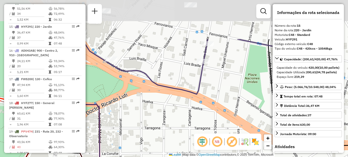
drag, startPoint x: 160, startPoint y: 68, endPoint x: 187, endPoint y: 123, distance: 61.2
click at [187, 123] on div "Janela de atendimento Grade de atendimento Capacidade Transportadoras Veículos …" at bounding box center [174, 78] width 348 height 157
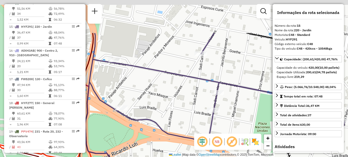
drag, startPoint x: 167, startPoint y: 58, endPoint x: 175, endPoint y: 112, distance: 54.7
click at [177, 113] on div "Janela de atendimento Grade de atendimento Capacidade Transportadoras Veículos …" at bounding box center [174, 78] width 348 height 157
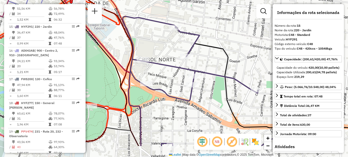
drag, startPoint x: 172, startPoint y: 112, endPoint x: 175, endPoint y: 83, distance: 30.0
click at [175, 82] on div "Janela de atendimento Grade de atendimento Capacidade Transportadoras Veículos …" at bounding box center [174, 78] width 348 height 157
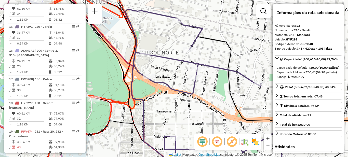
drag, startPoint x: 184, startPoint y: 116, endPoint x: 157, endPoint y: 74, distance: 49.1
click at [157, 74] on div "Janela de atendimento Grade de atendimento Capacidade Transportadoras Veículos …" at bounding box center [174, 78] width 348 height 157
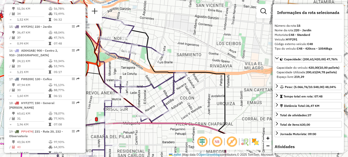
drag, startPoint x: 193, startPoint y: 100, endPoint x: 157, endPoint y: 90, distance: 36.6
click at [143, 94] on icon at bounding box center [108, 89] width 157 height 145
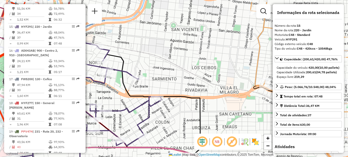
drag, startPoint x: 208, startPoint y: 71, endPoint x: 163, endPoint y: 120, distance: 66.7
click at [164, 120] on div "Janela de atendimento Grade de atendimento Capacidade Transportadoras Veículos …" at bounding box center [174, 78] width 348 height 157
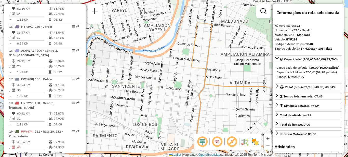
drag, startPoint x: 224, startPoint y: 81, endPoint x: 155, endPoint y: 89, distance: 69.7
click at [158, 91] on div "Janela de atendimento Grade de atendimento Capacidade Transportadoras Veículos …" at bounding box center [174, 78] width 348 height 157
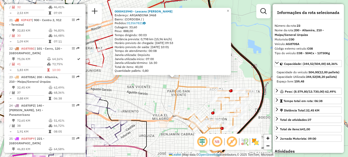
scroll to position [768, 0]
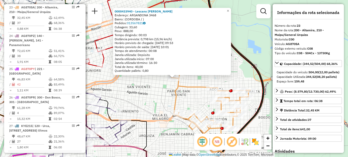
click at [190, 97] on div "0000433940 - Lescano [PERSON_NAME]: ARGANDONA 3468 Bairro: ([GEOGRAPHIC_DATA] /…" at bounding box center [174, 78] width 348 height 157
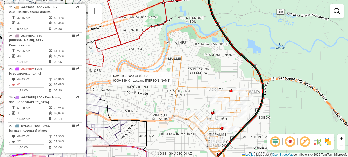
select select "**********"
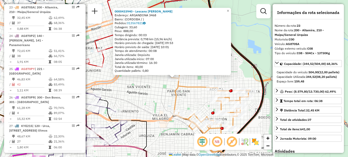
click at [195, 102] on div "0000433940 - Lescano [PERSON_NAME]: ARGANDONA 3468 Bairro: ([GEOGRAPHIC_DATA] /…" at bounding box center [174, 78] width 348 height 157
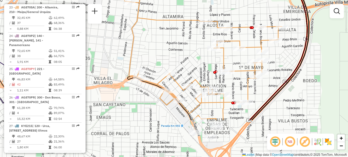
drag, startPoint x: 210, startPoint y: 107, endPoint x: 196, endPoint y: 50, distance: 58.8
click at [196, 50] on div "Janela de atendimento Grade de atendimento Capacidade Transportadoras Veículos …" at bounding box center [174, 78] width 348 height 157
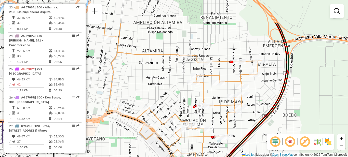
drag, startPoint x: 195, startPoint y: 43, endPoint x: 173, endPoint y: 81, distance: 43.9
click at [173, 81] on div "Janela de atendimento Grade de atendimento Capacidade Transportadoras Veículos …" at bounding box center [174, 78] width 348 height 157
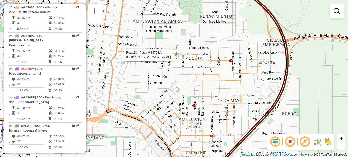
select select "**********"
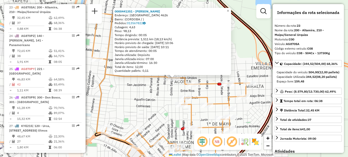
click at [155, 100] on div "0000441351 - [PERSON_NAME]: [GEOGRAPHIC_DATA] 4626 Bairro: ([GEOGRAPHIC_DATA] /…" at bounding box center [174, 78] width 348 height 157
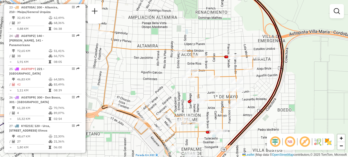
drag, startPoint x: 155, startPoint y: 102, endPoint x: 165, endPoint y: 69, distance: 34.5
click at [165, 70] on div "Janela de atendimento Grade de atendimento Capacidade Transportadoras Veículos …" at bounding box center [174, 78] width 348 height 157
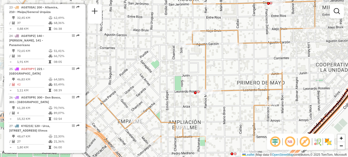
drag, startPoint x: 177, startPoint y: 82, endPoint x: 146, endPoint y: 49, distance: 45.2
click at [146, 49] on div "Janela de atendimento Grade de atendimento Capacidade Transportadoras Veículos …" at bounding box center [174, 78] width 348 height 157
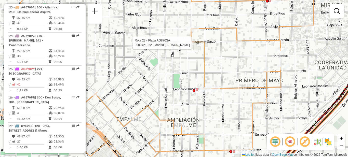
select select "**********"
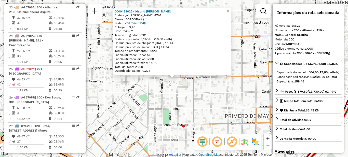
click at [149, 95] on div "0000421022 - Madrid Lucas David Endereço: AGUSTIN GARZON 4761 Bairro: (CORDOBA …" at bounding box center [174, 78] width 348 height 157
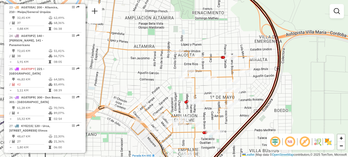
drag, startPoint x: 137, startPoint y: 91, endPoint x: 179, endPoint y: 66, distance: 48.9
click at [179, 66] on div "Janela de atendimento Grade de atendimento Capacidade Transportadoras Veículos …" at bounding box center [174, 78] width 348 height 157
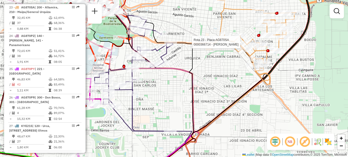
drag, startPoint x: 210, startPoint y: 74, endPoint x: 252, endPoint y: 63, distance: 43.4
click at [252, 63] on div "Rota 23 - Placa AG870SA 0000366714 - Perez Gabriela Del Valle Janela de atendim…" at bounding box center [174, 78] width 348 height 157
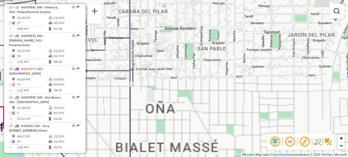
drag, startPoint x: 190, startPoint y: 70, endPoint x: 305, endPoint y: 48, distance: 117.0
click at [305, 48] on div "Rota 23 - Placa AG870SA 0000366714 - Perez Gabriela Del Valle Janela de atendim…" at bounding box center [174, 78] width 348 height 157
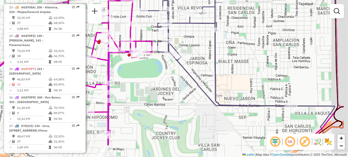
drag, startPoint x: 226, startPoint y: 71, endPoint x: 186, endPoint y: 38, distance: 52.2
click at [186, 38] on div "Rota 23 - Placa AG870SA 0000366714 - Perez Gabriela Del Valle Janela de atendim…" at bounding box center [174, 78] width 348 height 157
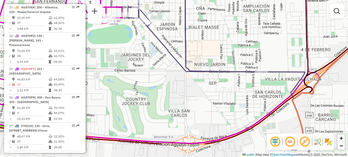
drag, startPoint x: 237, startPoint y: 59, endPoint x: 185, endPoint y: 25, distance: 62.6
click at [185, 25] on div "Rota 23 - Placa AG870SA 0000366714 - Perez Gabriela Del Valle Janela de atendim…" at bounding box center [174, 78] width 348 height 157
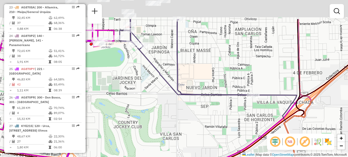
drag, startPoint x: 218, startPoint y: 29, endPoint x: 254, endPoint y: 82, distance: 64.0
click at [256, 87] on div "Rota 23 - Placa AG870SA 0000366714 - Perez Gabriela Del Valle Janela de atendim…" at bounding box center [174, 78] width 348 height 157
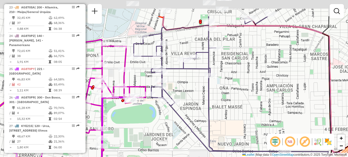
drag, startPoint x: 246, startPoint y: 80, endPoint x: 258, endPoint y: 116, distance: 37.5
click at [259, 116] on div "Rota 23 - Placa AG870SA 0000366714 - Perez Gabriela Del Valle Janela de atendim…" at bounding box center [174, 78] width 348 height 157
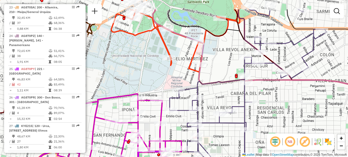
drag, startPoint x: 246, startPoint y: 95, endPoint x: 264, endPoint y: 119, distance: 29.7
click at [269, 122] on div "Rota 23 - Placa AG870SA 0000366714 - Perez Gabriela Del Valle Janela de atendim…" at bounding box center [174, 78] width 348 height 157
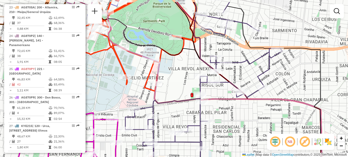
drag, startPoint x: 277, startPoint y: 104, endPoint x: 243, endPoint y: 114, distance: 35.0
click at [235, 122] on div "Rota 23 - Placa AG870SA 0000366714 - Perez Gabriela Del Valle Janela de atendim…" at bounding box center [174, 78] width 348 height 157
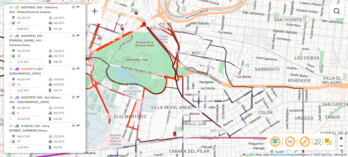
drag, startPoint x: 284, startPoint y: 84, endPoint x: 265, endPoint y: 134, distance: 52.8
click at [265, 133] on div "Rota 23 - Placa AG870SA 0000366714 - Perez Gabriela Del Valle Janela de atendim…" at bounding box center [174, 78] width 348 height 157
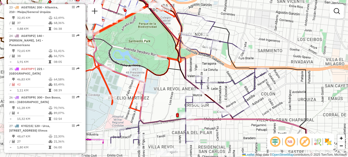
drag, startPoint x: 214, startPoint y: 97, endPoint x: 219, endPoint y: 68, distance: 29.5
click at [219, 68] on div "Rota 23 - Placa AG870SA 0000366714 - Perez Gabriela Del Valle Janela de atendim…" at bounding box center [174, 78] width 348 height 157
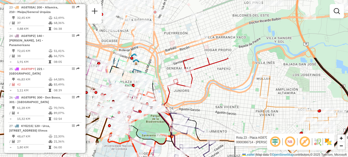
drag, startPoint x: 259, startPoint y: 49, endPoint x: 231, endPoint y: 111, distance: 68.2
click at [229, 123] on div "Rota 23 - Placa AG870SA 0000366714 - Perez Gabriela Del Valle Janela de atendim…" at bounding box center [174, 78] width 348 height 157
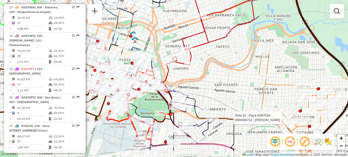
drag, startPoint x: 236, startPoint y: 107, endPoint x: 235, endPoint y: 74, distance: 32.6
click at [235, 74] on div "Rota 23 - Placa AG870SA 0000366714 - Perez Gabriela Del Valle Janela de atendim…" at bounding box center [174, 78] width 348 height 157
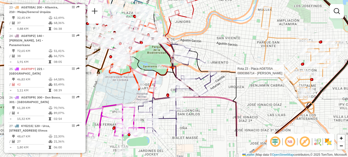
drag, startPoint x: 233, startPoint y: 92, endPoint x: 235, endPoint y: 56, distance: 36.3
click at [235, 56] on div "Rota 23 - Placa AG870SA 0000366714 - Perez Gabriela Del Valle Janela de atendim…" at bounding box center [174, 78] width 348 height 157
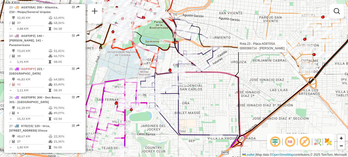
drag, startPoint x: 236, startPoint y: 89, endPoint x: 238, endPoint y: 62, distance: 26.3
click at [238, 62] on icon at bounding box center [216, 87] width 52 height 122
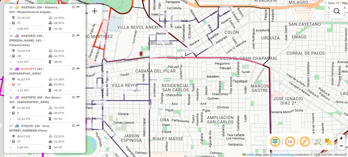
drag, startPoint x: 208, startPoint y: 73, endPoint x: 242, endPoint y: 95, distance: 40.2
click at [242, 97] on div "Rota 23 - Placa AG870SA 0000366714 - Perez Gabriela Del Valle Janela de atendim…" at bounding box center [174, 78] width 348 height 157
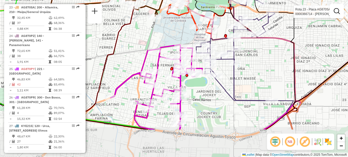
drag, startPoint x: 256, startPoint y: 86, endPoint x: 267, endPoint y: 66, distance: 22.8
click at [267, 66] on div "Rota 23 - Placa AG870SA 0000366714 - Perez Gabriela Del Valle Janela de atendim…" at bounding box center [174, 78] width 348 height 157
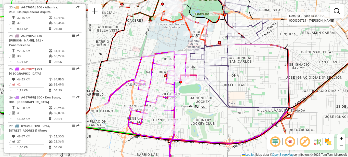
drag, startPoint x: 262, startPoint y: 62, endPoint x: 256, endPoint y: 69, distance: 9.0
click at [256, 69] on div "Rota 23 - Placa AG870SA 0000366714 - Perez Gabriela Del Valle Janela de atendim…" at bounding box center [174, 78] width 348 height 157
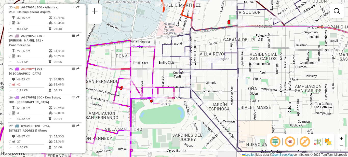
drag, startPoint x: 203, startPoint y: 86, endPoint x: 223, endPoint y: 94, distance: 21.6
click at [223, 94] on div "Rota 23 - Placa AG870SA 0000366714 - Perez Gabriela Del Valle Janela de atendim…" at bounding box center [174, 78] width 348 height 157
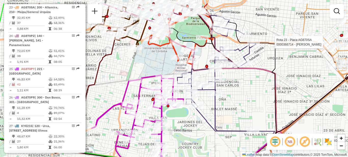
drag, startPoint x: 267, startPoint y: 74, endPoint x: 243, endPoint y: 100, distance: 35.2
click at [243, 100] on div "Rota 23 - Placa AG870SA 0000366714 - Perez Gabriela Del Valle Janela de atendim…" at bounding box center [174, 78] width 348 height 157
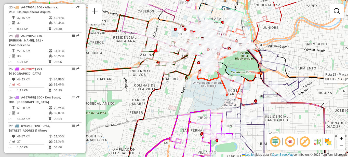
drag, startPoint x: 140, startPoint y: 65, endPoint x: 281, endPoint y: 89, distance: 142.8
click at [262, 91] on icon at bounding box center [229, 64] width 64 height 70
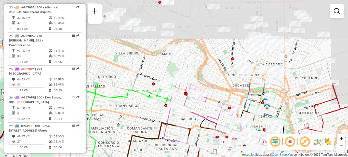
drag, startPoint x: 231, startPoint y: 56, endPoint x: 207, endPoint y: 146, distance: 93.0
click at [207, 146] on div "Rota 23 - Placa AG870SA 0000366714 - Perez Gabriela Del Valle Rota 15 - Placa H…" at bounding box center [174, 78] width 348 height 157
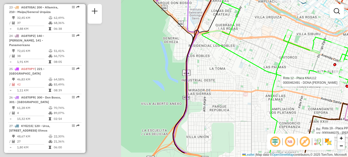
drag, startPoint x: 165, startPoint y: 104, endPoint x: 337, endPoint y: 84, distance: 173.9
click at [339, 83] on div at bounding box center [339, 80] width 13 height 5
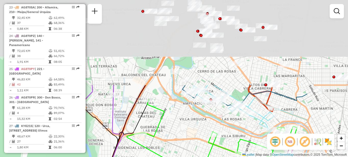
drag, startPoint x: 297, startPoint y: 33, endPoint x: 231, endPoint y: 140, distance: 125.2
click at [232, 143] on div "Rota 23 - Placa AG870SA 0000366714 - Perez Gabriela Del Valle Rota 15 - Placa H…" at bounding box center [174, 78] width 348 height 157
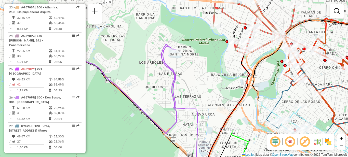
drag, startPoint x: 192, startPoint y: 131, endPoint x: 249, endPoint y: 149, distance: 59.9
click at [249, 149] on div "Rota 23 - Placa AG870SA 0000366714 - Perez Gabriela Del Valle Rota 15 - Placa H…" at bounding box center [174, 78] width 348 height 157
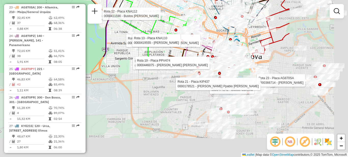
drag, startPoint x: 279, startPoint y: 85, endPoint x: 185, endPoint y: -31, distance: 149.1
click at [185, 0] on html "Aguarde... Pop-up bloqueado! Seu navegador bloqueou automáticamente a abertura …" at bounding box center [174, 78] width 348 height 157
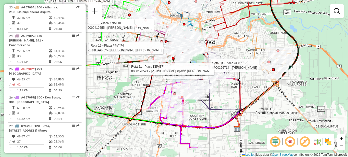
drag, startPoint x: 295, startPoint y: 108, endPoint x: 248, endPoint y: 91, distance: 49.9
click at [249, 92] on div "Rota 23 - Placa AG870SA 0000366714 - Perez Gabriela Del Valle Rota 15 - Placa H…" at bounding box center [174, 78] width 348 height 157
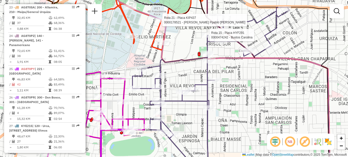
drag, startPoint x: 249, startPoint y: 103, endPoint x: 261, endPoint y: 116, distance: 18.6
click at [265, 117] on div "Rota 23 - Placa AG870SA 0000366714 - Perez Gabriela Del Valle Rota 15 - Placa H…" at bounding box center [174, 78] width 348 height 157
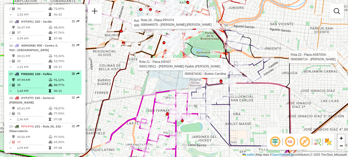
scroll to position [539, 0]
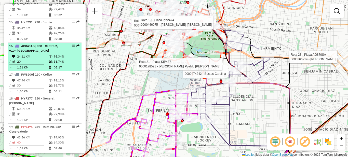
click at [46, 53] on div "16 - AD043AB | 900 - Centro 2, 910 - Nueva Cordoba" at bounding box center [36, 48] width 54 height 9
select select "**********"
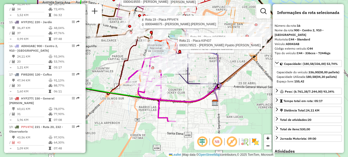
drag, startPoint x: 176, startPoint y: 101, endPoint x: 191, endPoint y: 83, distance: 23.7
click at [191, 83] on icon at bounding box center [188, 55] width 39 height 58
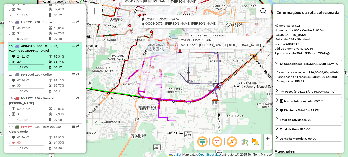
click at [52, 59] on td at bounding box center [50, 56] width 5 height 5
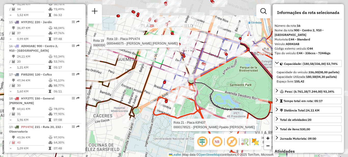
drag, startPoint x: 192, startPoint y: 88, endPoint x: 102, endPoint y: 133, distance: 100.4
click at [107, 138] on div "Rota 23 - Placa AG870SA 0000366714 - Perez Gabriela Del Valle Rota 15 - Placa H…" at bounding box center [174, 78] width 348 height 157
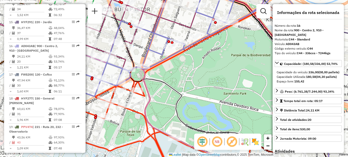
drag, startPoint x: 173, startPoint y: 67, endPoint x: 189, endPoint y: 95, distance: 32.1
click at [189, 95] on div "Rota 23 - Placa AG870SA 0000366714 - Perez Gabriela Del Valle Rota 15 - Placa H…" at bounding box center [174, 78] width 348 height 157
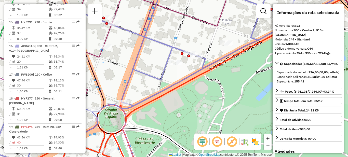
drag, startPoint x: 194, startPoint y: 80, endPoint x: 163, endPoint y: 106, distance: 41.1
click at [163, 106] on div "Rota 23 - Placa AG870SA 0000366714 - Perez Gabriela Del Valle Rota 15 - Placa H…" at bounding box center [174, 78] width 348 height 157
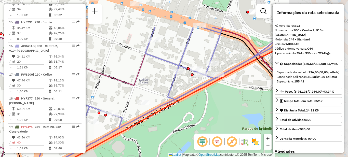
drag, startPoint x: 204, startPoint y: 83, endPoint x: 143, endPoint y: 126, distance: 74.0
click at [143, 126] on div "Rota 23 - Placa AG870SA 0000366714 - Perez Gabriela Del Valle Rota 15 - Placa H…" at bounding box center [174, 78] width 348 height 157
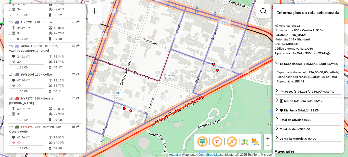
drag, startPoint x: 144, startPoint y: 88, endPoint x: 174, endPoint y: 84, distance: 29.9
click at [174, 84] on div "Rota 23 - Placa AG870SA 0000366714 - Perez Gabriela Del Valle Rota 15 - Placa H…" at bounding box center [174, 78] width 348 height 157
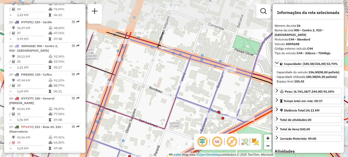
drag, startPoint x: 176, startPoint y: 69, endPoint x: 177, endPoint y: 113, distance: 44.9
click at [177, 113] on div "Rota 23 - Placa AG870SA 0000366714 - Perez Gabriela Del Valle Rota 15 - Placa H…" at bounding box center [174, 78] width 348 height 157
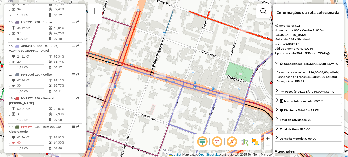
drag, startPoint x: 175, startPoint y: 68, endPoint x: 167, endPoint y: 96, distance: 28.2
click at [167, 96] on div "Rota 23 - Placa AG870SA 0000366714 - Perez Gabriela Del Valle Rota 15 - Placa H…" at bounding box center [174, 78] width 348 height 157
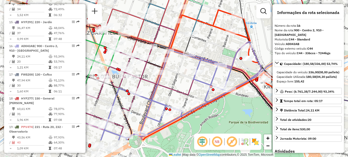
drag, startPoint x: 149, startPoint y: 105, endPoint x: 182, endPoint y: 73, distance: 46.5
click at [182, 73] on div "Rota 23 - Placa AG870SA 0000366714 - Perez Gabriela Del Valle Rota 15 - Placa H…" at bounding box center [174, 78] width 348 height 157
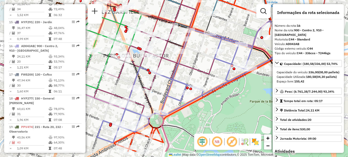
drag, startPoint x: 158, startPoint y: 101, endPoint x: 179, endPoint y: 80, distance: 29.6
click at [179, 80] on icon at bounding box center [189, 82] width 185 height 122
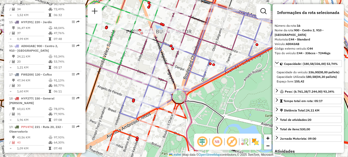
drag, startPoint x: 165, startPoint y: 90, endPoint x: 178, endPoint y: 68, distance: 25.0
click at [178, 68] on div "Rota 23 - Placa AG870SA 0000366714 - Perez Gabriela Del Valle Rota 15 - Placa H…" at bounding box center [174, 78] width 348 height 157
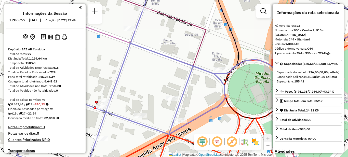
select select "**********"
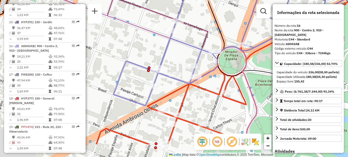
drag, startPoint x: 164, startPoint y: 76, endPoint x: 180, endPoint y: 57, distance: 25.2
click at [180, 57] on div "Rota 23 - Placa AG870SA 0000366714 - Perez Gabriela Del Valle Rota 15 - Placa H…" at bounding box center [174, 78] width 348 height 157
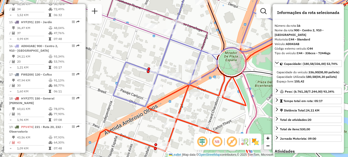
drag, startPoint x: 173, startPoint y: 55, endPoint x: 115, endPoint y: 98, distance: 72.5
click at [115, 98] on div "Rota 23 - Placa AG870SA 0000366714 - Perez Gabriela Del Valle Rota 15 - Placa H…" at bounding box center [174, 78] width 348 height 157
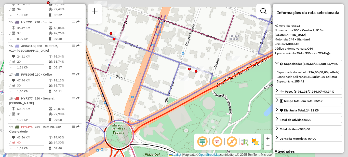
drag, startPoint x: 195, startPoint y: 56, endPoint x: 140, endPoint y: 87, distance: 63.4
click at [140, 87] on icon at bounding box center [165, 97] width 328 height 165
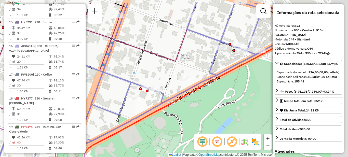
drag, startPoint x: 199, startPoint y: 48, endPoint x: 149, endPoint y: 68, distance: 53.8
click at [149, 68] on div "Rota 23 - Placa AG870SA 0000366714 - Perez Gabriela Del Valle Rota 15 - Placa H…" at bounding box center [174, 78] width 348 height 157
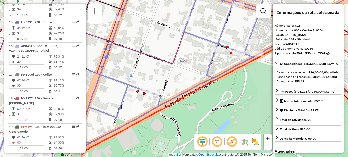
drag, startPoint x: 193, startPoint y: 50, endPoint x: 141, endPoint y: 81, distance: 60.7
click at [141, 81] on div "Rota 23 - Placa AG870SA 0000366714 - Perez Gabriela Del Valle Rota 15 - Placa H…" at bounding box center [174, 78] width 348 height 157
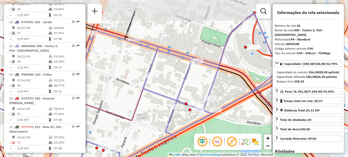
drag, startPoint x: 171, startPoint y: 52, endPoint x: 181, endPoint y: 80, distance: 28.9
click at [181, 80] on div "Rota 23 - Placa AG870SA 0000366714 - Perez Gabriela Del Valle Rota 15 - Placa H…" at bounding box center [174, 78] width 348 height 157
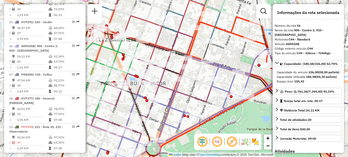
drag, startPoint x: 172, startPoint y: 45, endPoint x: 226, endPoint y: 49, distance: 54.4
click at [226, 49] on div "Rota 23 - Placa AG870SA 0000366714 - Perez Gabriela Del Valle Rota 15 - Placa H…" at bounding box center [174, 78] width 348 height 157
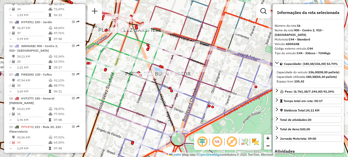
drag, startPoint x: 179, startPoint y: 87, endPoint x: 192, endPoint y: 79, distance: 14.6
click at [202, 76] on icon at bounding box center [211, 100] width 185 height 122
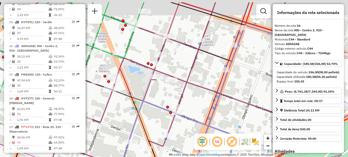
drag, startPoint x: 191, startPoint y: 65, endPoint x: 188, endPoint y: 83, distance: 18.3
click at [188, 83] on icon at bounding box center [174, 96] width 247 height 189
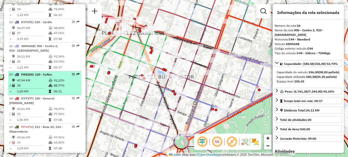
click at [44, 88] on td "30" at bounding box center [33, 85] width 32 height 5
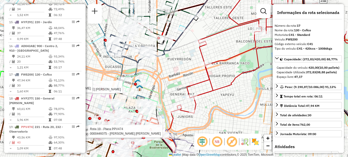
drag, startPoint x: 170, startPoint y: 72, endPoint x: 183, endPoint y: 103, distance: 33.7
click at [183, 103] on div "Rota 23 - Placa AG870SA 0000366714 - Perez Gabriela Del Valle Rota 15 - Placa H…" at bounding box center [174, 78] width 348 height 157
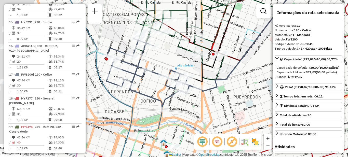
drag, startPoint x: 193, startPoint y: 104, endPoint x: 200, endPoint y: 108, distance: 7.5
click at [200, 108] on div "Rota 23 - Placa AG870SA 0000366714 - Perez Gabriela Del Valle Rota 15 - Placa H…" at bounding box center [174, 78] width 348 height 157
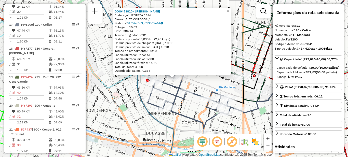
scroll to position [611, 0]
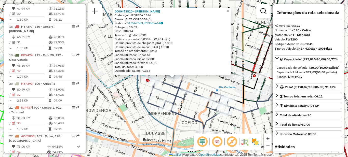
click at [223, 87] on div "0000473810 - Herther Mariela Isabel Endereço: URQUIZA 1596 Bairro: (ALTA CORDOB…" at bounding box center [174, 78] width 348 height 157
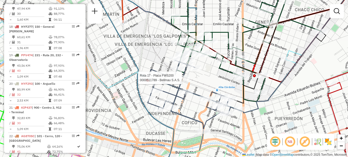
select select "**********"
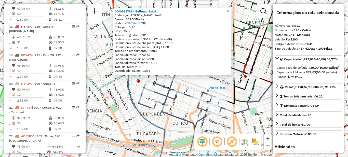
click at [117, 104] on div "Rota 17 - Placa FWS200 0000511789 - Bellmau S.A.S. 0000511789 - Bellmau S.A.S. …" at bounding box center [174, 78] width 348 height 157
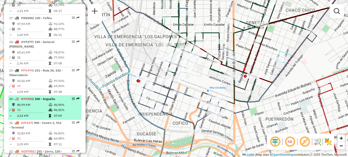
scroll to position [585, 0]
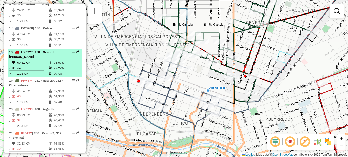
click at [43, 68] on td "31" at bounding box center [33, 67] width 32 height 5
select select "**********"
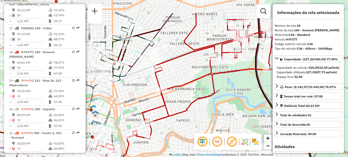
drag, startPoint x: 222, startPoint y: 54, endPoint x: 185, endPoint y: 78, distance: 44.8
click at [189, 83] on icon at bounding box center [216, 76] width 175 height 126
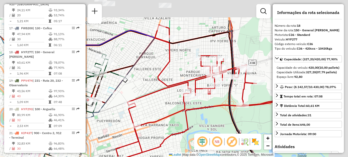
drag, startPoint x: 195, startPoint y: 62, endPoint x: 167, endPoint y: 101, distance: 48.9
click at [167, 101] on div "Janela de atendimento Grade de atendimento Capacidade Transportadoras Veículos …" at bounding box center [174, 78] width 348 height 157
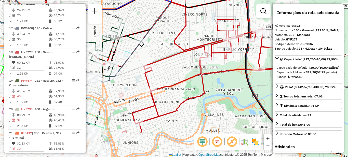
drag, startPoint x: 169, startPoint y: 101, endPoint x: 228, endPoint y: 53, distance: 76.3
click at [228, 53] on div "Janela de atendimento Grade de atendimento Capacidade Transportadoras Veículos …" at bounding box center [174, 78] width 348 height 157
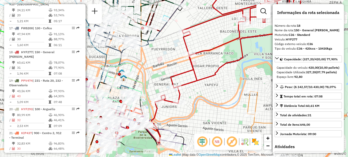
drag, startPoint x: 198, startPoint y: 73, endPoint x: 163, endPoint y: 70, distance: 35.3
click at [166, 69] on div "Janela de atendimento Grade de atendimento Capacidade Transportadoras Veículos …" at bounding box center [174, 78] width 348 height 157
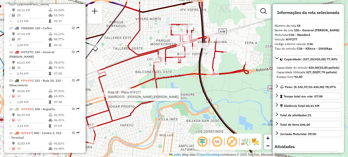
drag, startPoint x: 218, startPoint y: 67, endPoint x: 138, endPoint y: 99, distance: 85.8
click at [138, 99] on div "Rota 18 - Placa HYF277 0000552075 - Herrera Mario Edgardo Janela de atendimento…" at bounding box center [174, 78] width 348 height 157
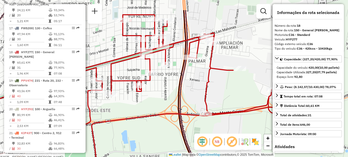
drag, startPoint x: 166, startPoint y: 72, endPoint x: 150, endPoint y: 98, distance: 30.6
click at [150, 98] on div "Rota 18 - Placa HYF277 0000552075 - Herrera Mario Edgardo Janela de atendimento…" at bounding box center [174, 78] width 348 height 157
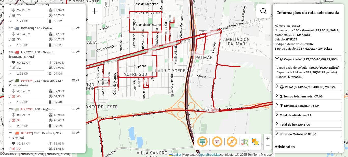
drag, startPoint x: 133, startPoint y: 106, endPoint x: 193, endPoint y: 66, distance: 72.1
click at [193, 66] on div "Rota 18 - Placa HYF277 0000552075 - Herrera Mario Edgardo Janela de atendimento…" at bounding box center [174, 78] width 348 height 157
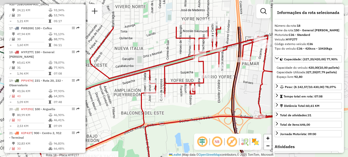
drag, startPoint x: 198, startPoint y: 61, endPoint x: 190, endPoint y: 109, distance: 48.1
click at [190, 109] on div "Rota 18 - Placa HYF277 0000552075 - Herrera Mario Edgardo Janela de atendimento…" at bounding box center [174, 78] width 348 height 157
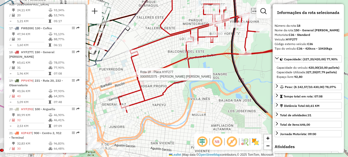
drag, startPoint x: 194, startPoint y: 101, endPoint x: 213, endPoint y: 47, distance: 57.1
click at [213, 47] on div "Rota 18 - Placa HYF277 0000552075 - Herrera Mario Edgardo Rota 18 - Placa HYF27…" at bounding box center [174, 78] width 348 height 157
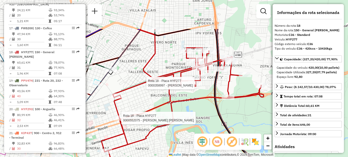
drag, startPoint x: 211, startPoint y: 58, endPoint x: 194, endPoint y: 103, distance: 48.0
click at [194, 103] on div "Rota 18 - Placa HYF277 0000552075 - Herrera Mario Edgardo Rota 18 - Placa HYF27…" at bounding box center [174, 78] width 348 height 157
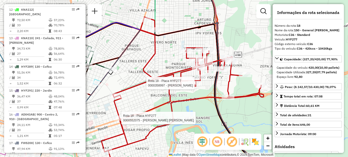
scroll to position [560, 0]
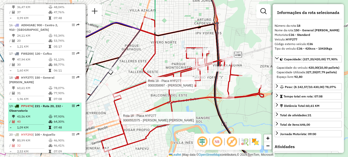
click at [43, 113] on li "19 - PPV474 | 231 - Ruta 20, 232 - Observatorio 43,56 KM 97,93% / 40 64,30% = 1…" at bounding box center [44, 117] width 73 height 29
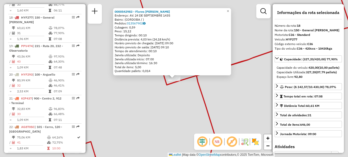
scroll to position [635, 0]
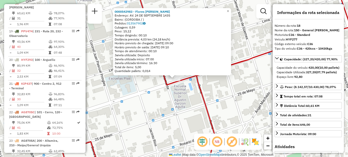
click at [178, 106] on div "0000542983 - Flores Paola Belen Endereço: AV. 24 DE SEPTIEMBRE 1435 Bairro: (CO…" at bounding box center [174, 78] width 348 height 157
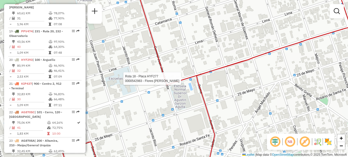
select select "**********"
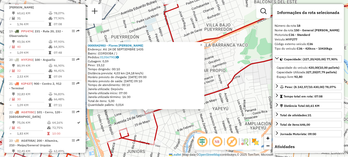
drag, startPoint x: 243, startPoint y: 102, endPoint x: 175, endPoint y: 125, distance: 72.2
click at [175, 125] on div "0000542983 - Flores Paola Belen Endereço: AV. 24 DE SEPTIEMBRE 1435 Bairro: (CO…" at bounding box center [174, 78] width 348 height 157
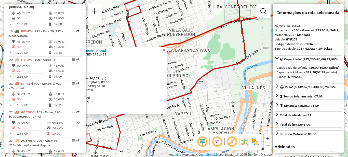
click at [199, 65] on div "0000542983 - Flores Paola Belen Endereço: AV. 24 DE SEPTIEMBRE 1435 Bairro: (CO…" at bounding box center [174, 78] width 348 height 157
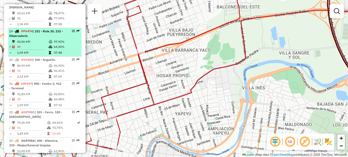
click at [42, 40] on td "43,56 KM" at bounding box center [33, 41] width 32 height 5
select select "**********"
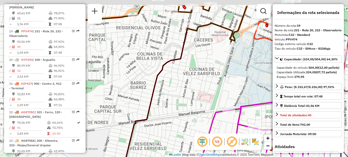
drag, startPoint x: 145, startPoint y: 59, endPoint x: 155, endPoint y: 127, distance: 68.8
click at [156, 130] on div "Janela de atendimento Grade de atendimento Capacidade Transportadoras Veículos …" at bounding box center [174, 78] width 348 height 157
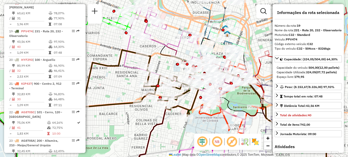
drag, startPoint x: 147, startPoint y: 93, endPoint x: 134, endPoint y: 112, distance: 22.8
click at [137, 115] on div "Janela de atendimento Grade de atendimento Capacidade Transportadoras Veículos …" at bounding box center [174, 78] width 348 height 157
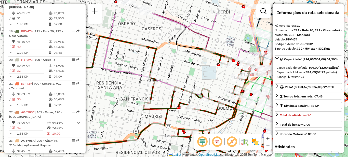
drag, startPoint x: 106, startPoint y: 64, endPoint x: 93, endPoint y: 90, distance: 28.5
click at [93, 90] on div "Janela de atendimento Grade de atendimento Capacidade Transportadoras Veículos …" at bounding box center [174, 78] width 348 height 157
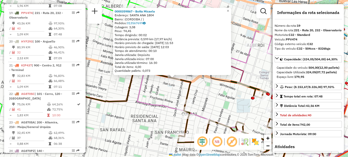
scroll to position [659, 0]
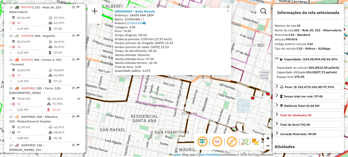
click at [154, 114] on div "0000359867 - Botta Micaela Endereço: SANTA ANA 1804 Bairro: (CORDOBA / ) Pedido…" at bounding box center [174, 78] width 348 height 157
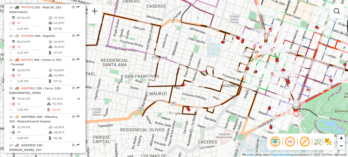
drag, startPoint x: 156, startPoint y: 117, endPoint x: 126, endPoint y: 58, distance: 66.8
click at [126, 58] on div "Janela de atendimento Grade de atendimento Capacidade Transportadoras Veículos …" at bounding box center [174, 78] width 348 height 157
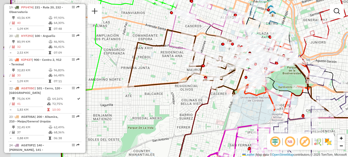
drag, startPoint x: 150, startPoint y: 101, endPoint x: 186, endPoint y: 87, distance: 38.6
click at [188, 87] on div "Janela de atendimento Grade de atendimento Capacidade Transportadoras Veículos …" at bounding box center [174, 78] width 348 height 157
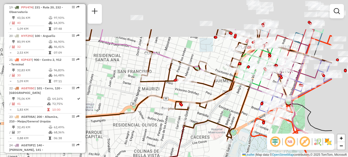
drag, startPoint x: 229, startPoint y: 43, endPoint x: 150, endPoint y: 103, distance: 99.4
click at [152, 104] on div "Janela de atendimento Grade de atendimento Capacidade Transportadoras Veículos …" at bounding box center [174, 78] width 348 height 157
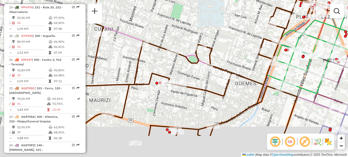
drag, startPoint x: 156, startPoint y: 68, endPoint x: 167, endPoint y: 31, distance: 38.4
click at [167, 31] on div "Janela de atendimento Grade de atendimento Capacidade Transportadoras Veículos …" at bounding box center [174, 78] width 348 height 157
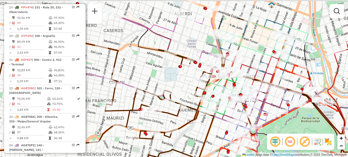
drag, startPoint x: 154, startPoint y: 33, endPoint x: 135, endPoint y: 80, distance: 50.9
click at [135, 81] on div "Janela de atendimento Grade de atendimento Capacidade Transportadoras Veículos …" at bounding box center [174, 78] width 348 height 157
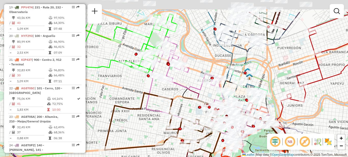
drag, startPoint x: 139, startPoint y: 79, endPoint x: 190, endPoint y: 111, distance: 60.1
click at [190, 111] on div "Janela de atendimento Grade de atendimento Capacidade Transportadoras Veículos …" at bounding box center [174, 78] width 348 height 157
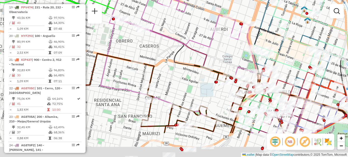
drag, startPoint x: 188, startPoint y: 113, endPoint x: 173, endPoint y: 58, distance: 56.9
click at [173, 58] on div "Janela de atendimento Grade de atendimento Capacidade Transportadoras Veículos …" at bounding box center [174, 78] width 348 height 157
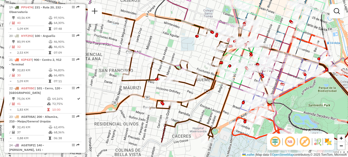
drag, startPoint x: 172, startPoint y: 79, endPoint x: 149, endPoint y: 36, distance: 48.2
click at [149, 36] on div "Janela de atendimento Grade de atendimento Capacidade Transportadoras Veículos …" at bounding box center [174, 78] width 348 height 157
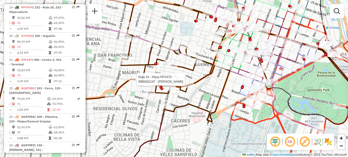
select select "**********"
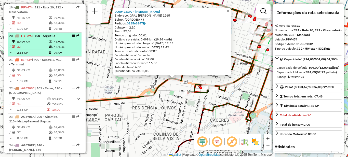
click at [39, 44] on td "32" at bounding box center [33, 46] width 32 height 5
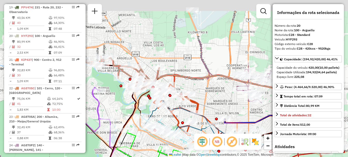
drag, startPoint x: 208, startPoint y: 21, endPoint x: 203, endPoint y: 78, distance: 56.8
click at [203, 78] on icon at bounding box center [252, 148] width 191 height 161
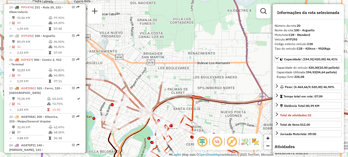
drag, startPoint x: 175, startPoint y: 49, endPoint x: 268, endPoint y: 34, distance: 94.6
click at [267, 33] on div "Janela de atendimento Grade de atendimento Capacidade Transportadoras Veículos …" at bounding box center [174, 78] width 348 height 157
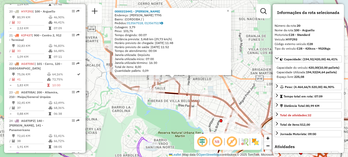
scroll to position [687, 0]
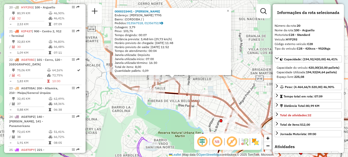
click at [173, 112] on div "0000315441 - Rodriguez Jose Endereço: RAYMOND POINCARE 7795 Bairro: (CORDOBA / …" at bounding box center [174, 78] width 348 height 157
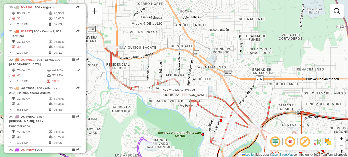
select select "**********"
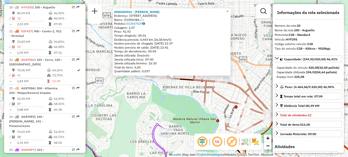
drag, startPoint x: 194, startPoint y: 124, endPoint x: 110, endPoint y: 48, distance: 113.9
click at [110, 50] on div "0000384932 - Aguirre Isabel Cristina Endereço: AVDA RECTA MARTINOLI 8147 Bairro…" at bounding box center [174, 78] width 348 height 157
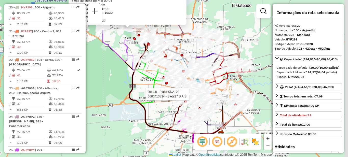
drag, startPoint x: 195, startPoint y: 102, endPoint x: 164, endPoint y: 60, distance: 52.5
click at [181, 93] on div at bounding box center [182, 94] width 3 height 3
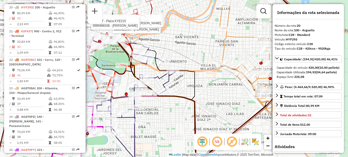
drag, startPoint x: 169, startPoint y: 109, endPoint x: 196, endPoint y: 114, distance: 28.0
click at [204, 128] on div "Rota 13 - Placa KNA110 0000538900 - INC S.A. Rota 13 - Placa KNA110 0000433277 …" at bounding box center [174, 78] width 348 height 157
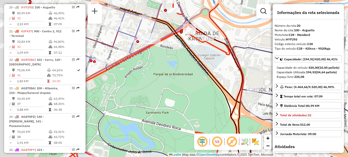
drag, startPoint x: 120, startPoint y: 59, endPoint x: 202, endPoint y: 78, distance: 84.5
click at [205, 83] on div "Rota 13 - Placa KNA110 0000538900 - INC S.A. Rota 13 - Placa KNA110 0000433277 …" at bounding box center [174, 78] width 348 height 157
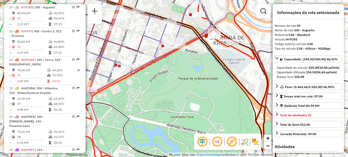
drag, startPoint x: 196, startPoint y: 80, endPoint x: 183, endPoint y: 107, distance: 29.7
click at [183, 107] on div "Rota 13 - Placa KNA110 0000538900 - INC S.A. Rota 13 - Placa KNA110 0000433277 …" at bounding box center [174, 78] width 348 height 157
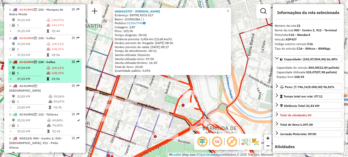
scroll to position [176, 0]
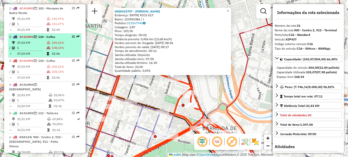
click at [40, 50] on td "1" at bounding box center [32, 47] width 30 height 5
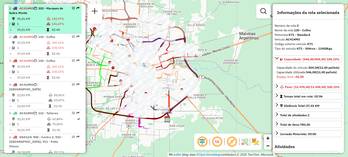
click at [38, 21] on td "39,21 KM" at bounding box center [32, 18] width 30 height 5
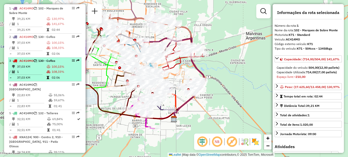
click at [39, 74] on td "1" at bounding box center [32, 71] width 30 height 5
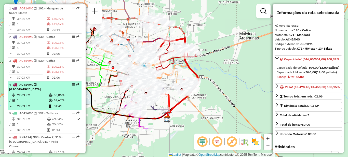
click at [34, 98] on td "22,83 KM" at bounding box center [33, 95] width 32 height 5
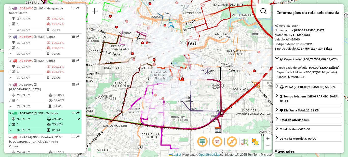
click at [40, 122] on td "32,51 KM" at bounding box center [32, 119] width 30 height 5
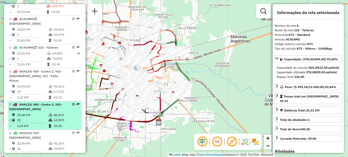
scroll to position [252, 0]
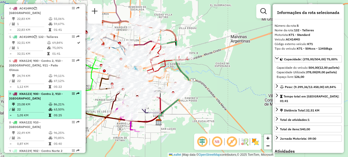
click at [36, 98] on span "| 900 - Centro 2, 910 - Nueva Cordoba" at bounding box center [36, 96] width 54 height 8
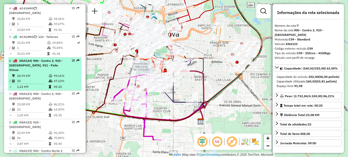
click at [40, 72] on div "6 - KNA124 | 900 - Centro 2, 910 - Nueva Cordoba, 911 - Patio Olmos" at bounding box center [36, 66] width 54 height 14
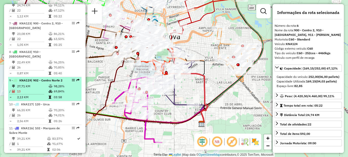
scroll to position [329, 0]
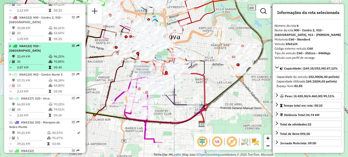
click at [43, 53] on div "8 - KNA122 | 910 - Nueva Cordoba" at bounding box center [36, 48] width 54 height 9
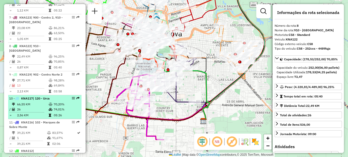
click at [42, 107] on td "66,55 KM" at bounding box center [33, 104] width 32 height 5
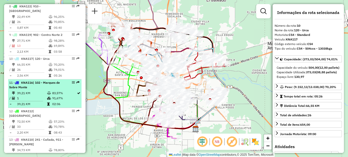
scroll to position [380, 0]
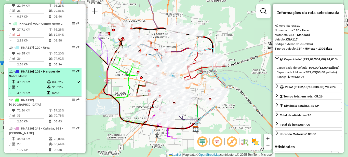
click at [40, 90] on td "1" at bounding box center [32, 87] width 30 height 5
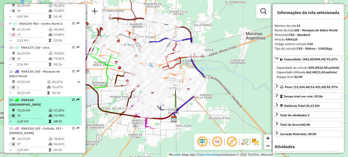
click at [35, 123] on td "2,20 KM" at bounding box center [33, 121] width 32 height 5
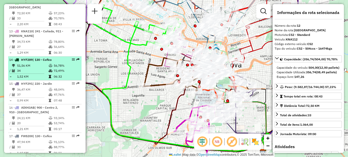
scroll to position [482, 0]
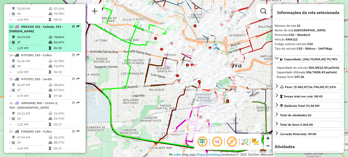
click at [40, 40] on td "34,73 KM" at bounding box center [33, 37] width 32 height 5
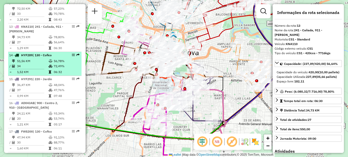
click at [39, 64] on td "51,56 KM" at bounding box center [33, 61] width 32 height 5
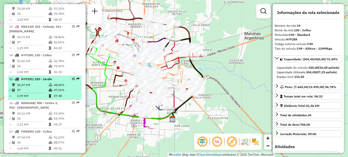
click at [36, 93] on td "37" at bounding box center [33, 90] width 32 height 5
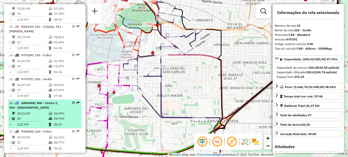
click at [36, 116] on td "24,11 KM" at bounding box center [33, 113] width 32 height 5
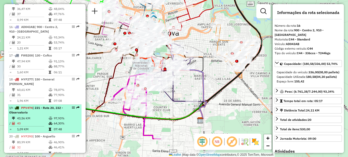
scroll to position [558, 0]
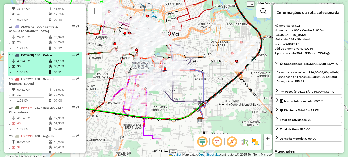
click at [42, 64] on td "47,94 KM" at bounding box center [33, 61] width 32 height 5
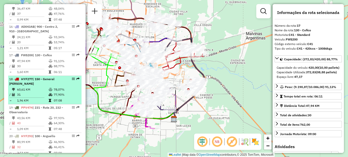
click at [36, 89] on td "60,61 KM" at bounding box center [33, 89] width 32 height 5
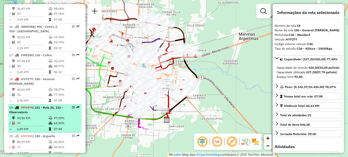
click at [35, 116] on td "43,56 KM" at bounding box center [33, 118] width 32 height 5
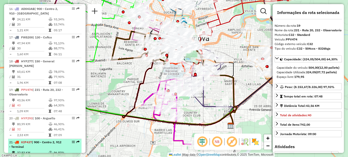
scroll to position [609, 0]
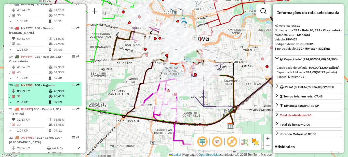
click at [35, 95] on td "32" at bounding box center [33, 96] width 32 height 5
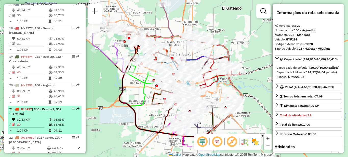
click at [36, 119] on td "32,83 KM" at bounding box center [33, 119] width 32 height 5
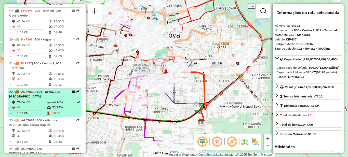
scroll to position [660, 0]
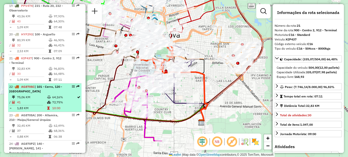
click at [33, 97] on td "75,06 KM" at bounding box center [32, 97] width 30 height 5
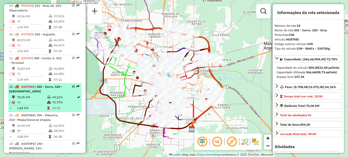
drag, startPoint x: 33, startPoint y: 93, endPoint x: 31, endPoint y: 90, distance: 3.7
click at [31, 90] on div "22 - AG870SC | 101 - Cerro, 120 - Urca" at bounding box center [36, 89] width 54 height 9
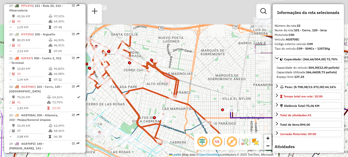
drag, startPoint x: 185, startPoint y: 31, endPoint x: 216, endPoint y: 88, distance: 64.6
click at [216, 89] on div "Janela de atendimento Grade de atendimento Capacidade Transportadoras Veículos …" at bounding box center [174, 78] width 348 height 157
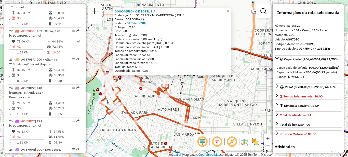
scroll to position [740, 0]
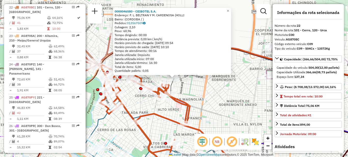
click at [206, 96] on div "0000046580 - CEIBOTEL S.A. Endereço: F. L. BELTRAN Y M. CARDENOSA (HOLLI Bairro…" at bounding box center [174, 78] width 348 height 157
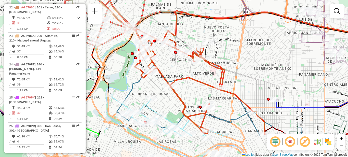
drag, startPoint x: 200, startPoint y: 97, endPoint x: 232, endPoint y: 61, distance: 47.6
click at [232, 62] on div "Janela de atendimento Grade de atendimento Capacidade Transportadoras Veículos …" at bounding box center [174, 78] width 348 height 157
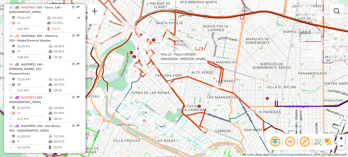
select select "**********"
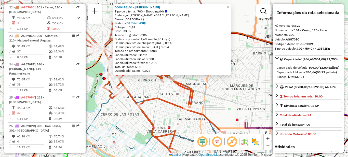
click at [214, 100] on div "0000428104 - ROMERO SRL Tipo de cliente: 700 - Shopping (M) Endereço: MANUEL CA…" at bounding box center [174, 78] width 348 height 157
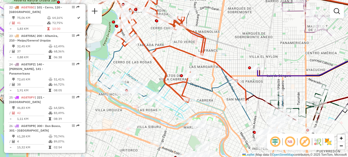
drag, startPoint x: 188, startPoint y: 121, endPoint x: 201, endPoint y: 70, distance: 52.7
click at [201, 70] on div "Janela de atendimento Grade de atendimento Capacidade Transportadoras Veículos …" at bounding box center [174, 78] width 348 height 157
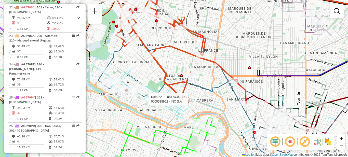
select select "**********"
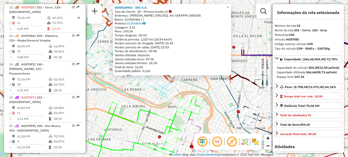
click at [249, 22] on div "0000538902 - INC S.A. Tipo de cliente: 20 - Primera Vuelta (J) Endereço: CLAUDI…" at bounding box center [174, 78] width 348 height 157
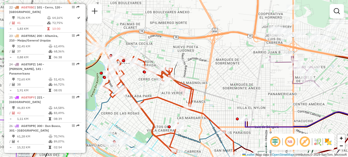
drag, startPoint x: 238, startPoint y: 22, endPoint x: 242, endPoint y: 103, distance: 81.4
click at [242, 103] on div "Janela de atendimento Grade de atendimento Capacidade Transportadoras Veículos …" at bounding box center [174, 78] width 348 height 157
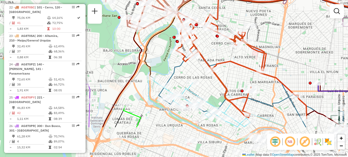
drag, startPoint x: 230, startPoint y: 70, endPoint x: 262, endPoint y: 34, distance: 48.2
click at [263, 34] on div "Janela de atendimento Grade de atendimento Capacidade Transportadoras Veículos …" at bounding box center [174, 78] width 348 height 157
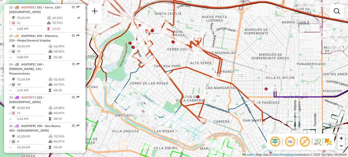
drag, startPoint x: 276, startPoint y: 62, endPoint x: 239, endPoint y: 70, distance: 37.3
click at [242, 71] on div "Janela de atendimento Grade de atendimento Capacidade Transportadoras Veículos …" at bounding box center [174, 78] width 348 height 157
select select "**********"
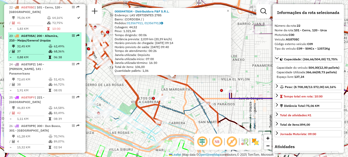
click at [36, 40] on span "| 200 - Altamira, 210 - Maipu/General Urquiza" at bounding box center [33, 38] width 49 height 8
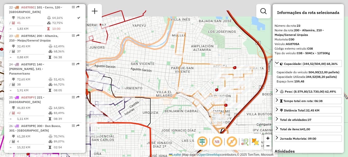
drag, startPoint x: 130, startPoint y: 43, endPoint x: 132, endPoint y: 65, distance: 21.8
click at [146, 72] on div "Janela de atendimento Grade de atendimento Capacidade Transportadoras Veículos …" at bounding box center [174, 78] width 348 height 157
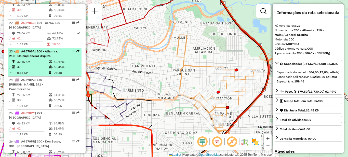
scroll to position [714, 0]
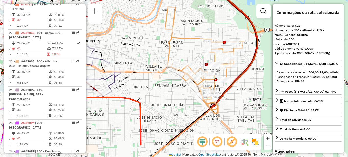
drag, startPoint x: 146, startPoint y: 76, endPoint x: 134, endPoint y: 48, distance: 30.2
click at [134, 48] on div "Janela de atendimento Grade de atendimento Capacidade Transportadoras Veículos …" at bounding box center [174, 78] width 348 height 157
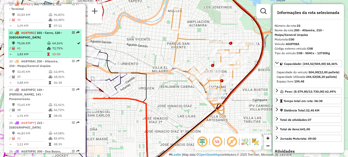
click at [47, 44] on icon at bounding box center [49, 43] width 4 height 3
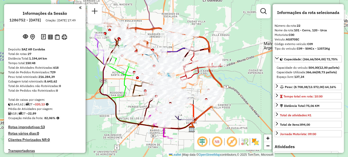
select select "**********"
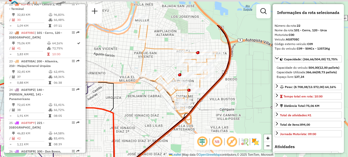
drag, startPoint x: 201, startPoint y: 108, endPoint x: 203, endPoint y: 126, distance: 18.4
click at [203, 126] on div "Janela de atendimento Grade de atendimento Capacidade Transportadoras Veículos …" at bounding box center [174, 78] width 348 height 157
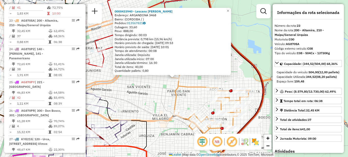
scroll to position [768, 0]
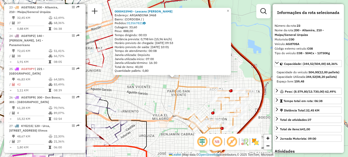
click at [249, 71] on div "0000433940 - Lescano [PERSON_NAME]: ARGANDONA 3468 Bairro: ([GEOGRAPHIC_DATA] /…" at bounding box center [174, 78] width 348 height 157
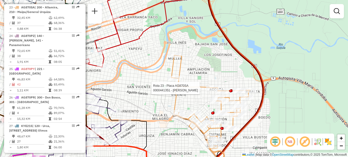
select select "**********"
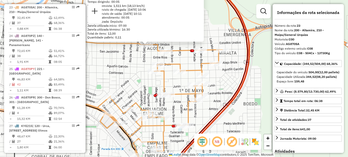
click at [216, 105] on div "0000441351 - [PERSON_NAME]: [GEOGRAPHIC_DATA] 4626 Bairro: ([GEOGRAPHIC_DATA] /…" at bounding box center [174, 78] width 348 height 157
click at [220, 105] on div "0000441351 - [PERSON_NAME]: [GEOGRAPHIC_DATA] 4626 Bairro: ([GEOGRAPHIC_DATA] /…" at bounding box center [174, 78] width 348 height 157
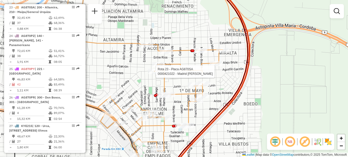
select select "**********"
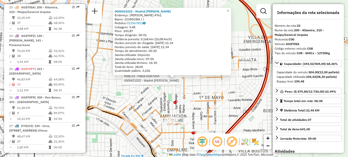
click at [196, 90] on div "Rota 23 - Placa AG870SA 0000421022 - [GEOGRAPHIC_DATA] [PERSON_NAME] 0000421022…" at bounding box center [174, 78] width 348 height 157
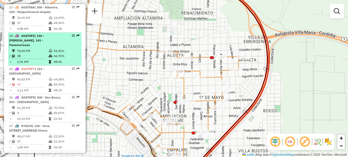
click at [42, 48] on td "72,65 KM" at bounding box center [33, 50] width 32 height 5
select select "**********"
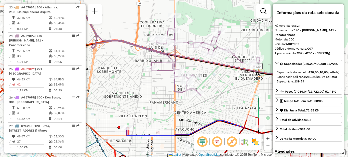
drag, startPoint x: 201, startPoint y: 55, endPoint x: 209, endPoint y: 107, distance: 53.2
click at [209, 107] on div "Janela de atendimento Grade de atendimento Capacidade Transportadoras Veículos …" at bounding box center [174, 78] width 348 height 157
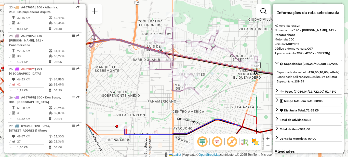
drag, startPoint x: 226, startPoint y: 98, endPoint x: 199, endPoint y: 58, distance: 48.3
click at [199, 58] on icon at bounding box center [193, 40] width 251 height 189
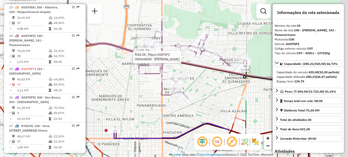
drag, startPoint x: 157, startPoint y: 83, endPoint x: 133, endPoint y: 105, distance: 32.8
click at [133, 105] on div "Rota 24 - Placa AG870PZ 0000448006 - Paredes [PERSON_NAME] de atendimento Grade…" at bounding box center [174, 78] width 348 height 157
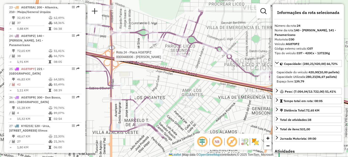
click at [177, 80] on div "Rota 24 - Placa AG870PZ 0000448006 - Paredes [PERSON_NAME] de atendimento Grade…" at bounding box center [174, 78] width 348 height 157
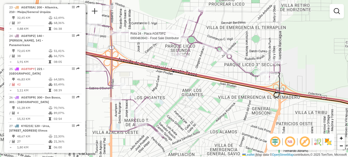
select select "**********"
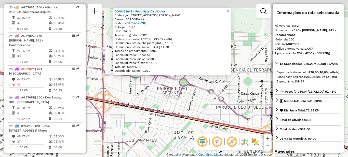
scroll to position [775, 0]
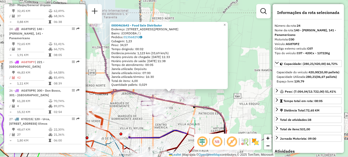
drag, startPoint x: 160, startPoint y: 111, endPoint x: 169, endPoint y: 105, distance: 11.0
click at [170, 105] on div "0000463643 - Food Sale Distributor Endereço: AV [PERSON_NAME] 799 Bairro: ([GEO…" at bounding box center [174, 78] width 348 height 157
click at [237, 98] on div "0000463643 - Food Sale Distributor Endereço: AV [PERSON_NAME] 799 Bairro: ([GEO…" at bounding box center [174, 78] width 348 height 157
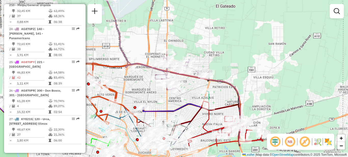
drag, startPoint x: 229, startPoint y: 108, endPoint x: 254, endPoint y: 72, distance: 43.7
click at [254, 72] on div "Janela de atendimento Grade de atendimento Capacidade Transportadoras Veículos …" at bounding box center [174, 78] width 348 height 157
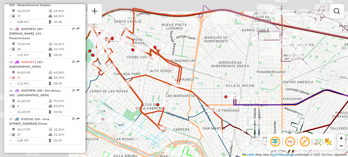
drag, startPoint x: 161, startPoint y: 65, endPoint x: 274, endPoint y: 86, distance: 115.6
click at [274, 86] on div "Janela de atendimento Grade de atendimento Capacidade Transportadoras Veículos …" at bounding box center [174, 78] width 348 height 157
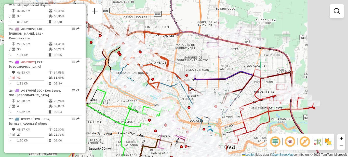
drag, startPoint x: 272, startPoint y: 89, endPoint x: 202, endPoint y: 71, distance: 72.1
click at [202, 70] on div "Janela de atendimento Grade de atendimento Capacidade Transportadoras Veículos …" at bounding box center [174, 78] width 348 height 157
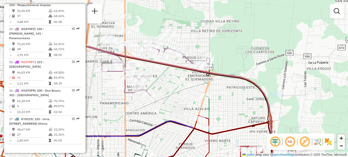
drag, startPoint x: 234, startPoint y: 51, endPoint x: 168, endPoint y: 113, distance: 90.5
click at [168, 113] on div "Janela de atendimento Grade de atendimento Capacidade Transportadoras Veículos …" at bounding box center [174, 78] width 348 height 157
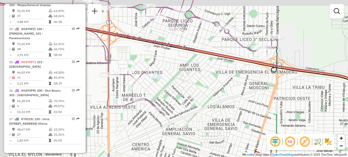
drag, startPoint x: 173, startPoint y: 89, endPoint x: 208, endPoint y: 117, distance: 44.4
click at [209, 116] on div "Janela de atendimento Grade de atendimento Capacidade Transportadoras Veículos …" at bounding box center [174, 78] width 348 height 157
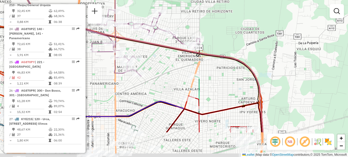
drag, startPoint x: 200, startPoint y: 105, endPoint x: 153, endPoint y: 62, distance: 63.3
click at [153, 62] on div "Janela de atendimento Grade de atendimento Capacidade Transportadoras Veículos …" at bounding box center [174, 78] width 348 height 157
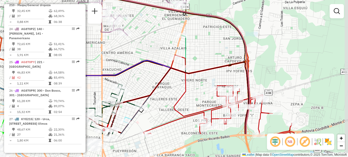
drag, startPoint x: 165, startPoint y: 87, endPoint x: 154, endPoint y: 52, distance: 37.0
click at [154, 52] on div "Janela de atendimento Grade de atendimento Capacidade Transportadoras Veículos …" at bounding box center [174, 78] width 348 height 157
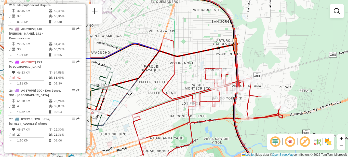
drag, startPoint x: 152, startPoint y: 42, endPoint x: 141, endPoint y: 24, distance: 20.9
click at [141, 24] on div "Janela de atendimento Grade de atendimento Capacidade Transportadoras Veículos …" at bounding box center [174, 78] width 348 height 157
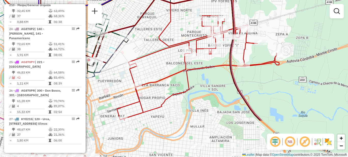
drag, startPoint x: 165, startPoint y: 90, endPoint x: 161, endPoint y: 38, distance: 52.1
click at [161, 38] on icon at bounding box center [198, 53] width 162 height 136
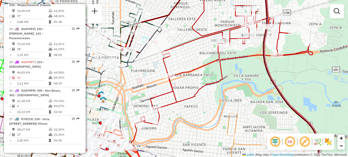
drag, startPoint x: 173, startPoint y: 92, endPoint x: 212, endPoint y: 116, distance: 45.9
click at [212, 116] on icon at bounding box center [224, 50] width 175 height 150
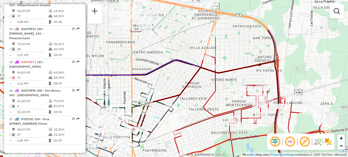
drag, startPoint x: 189, startPoint y: 60, endPoint x: 195, endPoint y: 106, distance: 46.5
click at [195, 107] on div "Janela de atendimento Grade de atendimento Capacidade Transportadoras Veículos …" at bounding box center [174, 78] width 348 height 157
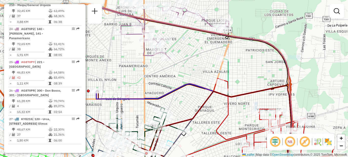
drag, startPoint x: 165, startPoint y: 43, endPoint x: 200, endPoint y: 113, distance: 77.8
click at [200, 113] on div "Janela de atendimento Grade de atendimento Capacidade Transportadoras Veículos …" at bounding box center [174, 78] width 348 height 157
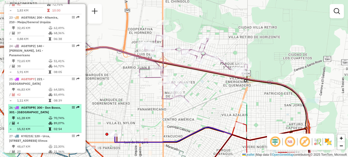
scroll to position [750, 0]
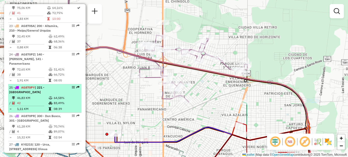
click at [36, 96] on td "46,83 KM" at bounding box center [33, 98] width 32 height 5
select select "**********"
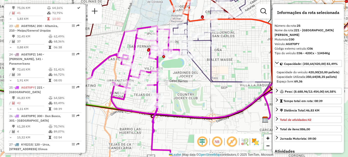
drag, startPoint x: 180, startPoint y: 79, endPoint x: 195, endPoint y: 102, distance: 28.3
click at [195, 102] on div "Janela de atendimento Grade de atendimento Capacidade Transportadoras Veículos …" at bounding box center [174, 78] width 348 height 157
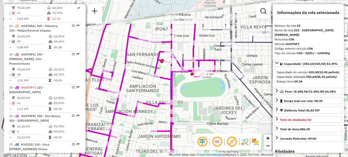
drag, startPoint x: 177, startPoint y: 87, endPoint x: 220, endPoint y: 123, distance: 56.4
click at [219, 132] on div "Janela de atendimento Grade de atendimento Capacidade Transportadoras Veículos …" at bounding box center [174, 78] width 348 height 157
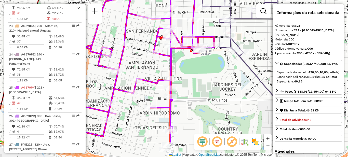
drag, startPoint x: 214, startPoint y: 122, endPoint x: 207, endPoint y: 92, distance: 30.7
click at [207, 92] on div "Janela de atendimento Grade de atendimento Capacidade Transportadoras Veículos …" at bounding box center [174, 78] width 348 height 157
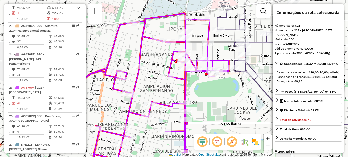
drag, startPoint x: 218, startPoint y: 119, endPoint x: 222, endPoint y: 125, distance: 7.0
click at [222, 125] on div "Janela de atendimento Grade de atendimento Capacidade Transportadoras Veículos …" at bounding box center [174, 78] width 348 height 157
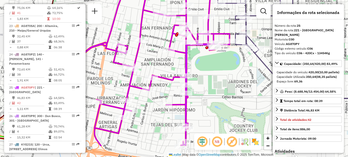
drag, startPoint x: 212, startPoint y: 114, endPoint x: 213, endPoint y: 88, distance: 26.5
click at [213, 88] on div "Janela de atendimento Grade de atendimento Capacidade Transportadoras Veículos …" at bounding box center [174, 78] width 348 height 157
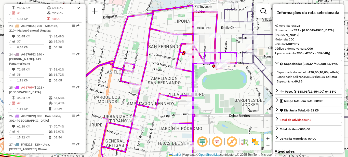
drag, startPoint x: 217, startPoint y: 80, endPoint x: 230, endPoint y: 119, distance: 40.3
click at [230, 119] on div "Janela de atendimento Grade de atendimento Capacidade Transportadoras Veículos …" at bounding box center [174, 78] width 348 height 157
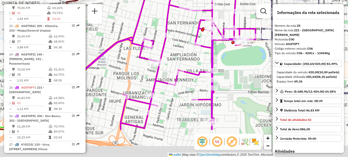
drag, startPoint x: 225, startPoint y: 119, endPoint x: 238, endPoint y: 74, distance: 47.0
click at [238, 74] on div "Janela de atendimento Grade de atendimento Capacidade Transportadoras Veículos …" at bounding box center [174, 78] width 348 height 157
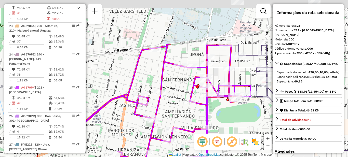
drag, startPoint x: 233, startPoint y: 64, endPoint x: 222, endPoint y: 120, distance: 56.0
click at [226, 127] on div "Janela de atendimento Grade de atendimento Capacidade Transportadoras Veículos …" at bounding box center [174, 78] width 348 height 157
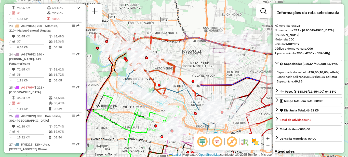
drag, startPoint x: 149, startPoint y: 95, endPoint x: 132, endPoint y: 142, distance: 50.1
click at [134, 145] on div "Janela de atendimento Grade de atendimento Capacidade Transportadoras Veículos …" at bounding box center [174, 78] width 348 height 157
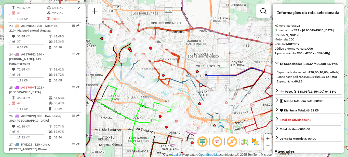
drag, startPoint x: 197, startPoint y: 70, endPoint x: 191, endPoint y: 62, distance: 10.3
click at [200, 59] on div "Janela de atendimento Grade de atendimento Capacidade Transportadoras Veículos …" at bounding box center [174, 78] width 348 height 157
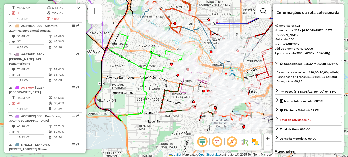
drag, startPoint x: 136, startPoint y: 119, endPoint x: 149, endPoint y: 64, distance: 56.3
click at [149, 65] on icon at bounding box center [152, 52] width 87 height 43
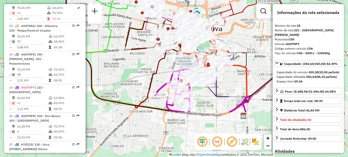
drag, startPoint x: 156, startPoint y: 118, endPoint x: 121, endPoint y: 57, distance: 69.5
click at [121, 57] on div "Janela de atendimento Grade de atendimento Capacidade Transportadoras Veículos …" at bounding box center [174, 78] width 348 height 157
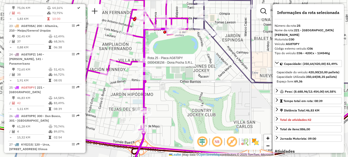
scroll to position [775, 0]
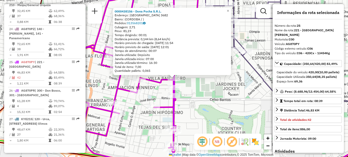
click at [193, 108] on div "0000438156 - Dona Pocha S.R.L. Endereço: CIUDAD DE VALPARAISO 3682 Bairro: (COR…" at bounding box center [174, 78] width 348 height 157
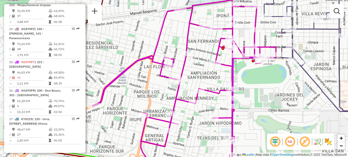
drag, startPoint x: 197, startPoint y: 105, endPoint x: 256, endPoint y: 115, distance: 59.6
click at [256, 115] on div "Janela de atendimento Grade de atendimento Capacidade Transportadoras Veículos …" at bounding box center [174, 78] width 348 height 157
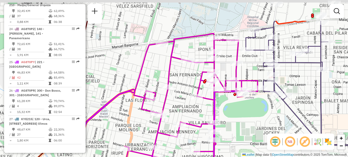
drag, startPoint x: 265, startPoint y: 90, endPoint x: 245, endPoint y: 131, distance: 45.4
click at [245, 131] on div "Janela de atendimento Grade de atendimento Capacidade Transportadoras Veículos …" at bounding box center [174, 78] width 348 height 157
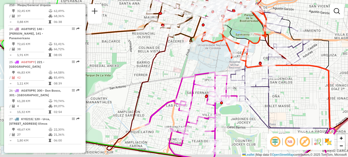
drag, startPoint x: 244, startPoint y: 129, endPoint x: 215, endPoint y: 100, distance: 40.2
click at [215, 100] on div "Janela de atendimento Grade de atendimento Capacidade Transportadoras Veículos …" at bounding box center [174, 78] width 348 height 157
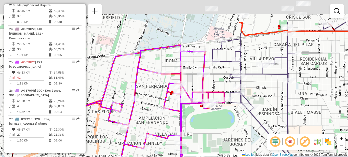
drag, startPoint x: 229, startPoint y: 90, endPoint x: 227, endPoint y: 145, distance: 54.6
click at [227, 145] on div "Janela de atendimento Grade de atendimento Capacidade Transportadoras Veículos …" at bounding box center [174, 78] width 348 height 157
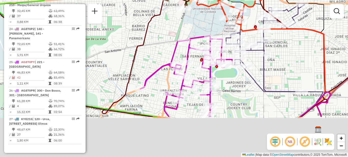
drag, startPoint x: 229, startPoint y: 138, endPoint x: 236, endPoint y: 79, distance: 59.0
click at [236, 79] on div "Janela de atendimento Grade de atendimento Capacidade Transportadoras Veículos …" at bounding box center [174, 78] width 348 height 157
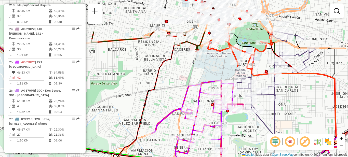
drag, startPoint x: 236, startPoint y: 91, endPoint x: 236, endPoint y: 125, distance: 33.9
click at [247, 139] on div "Janela de atendimento Grade de atendimento Capacidade Transportadoras Veículos …" at bounding box center [174, 78] width 348 height 157
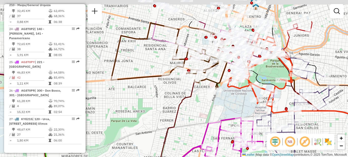
drag, startPoint x: 217, startPoint y: 59, endPoint x: 237, endPoint y: 97, distance: 42.2
click at [237, 97] on div "Janela de atendimento Grade de atendimento Capacidade Transportadoras Veículos …" at bounding box center [174, 78] width 348 height 157
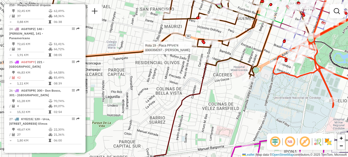
select select "**********"
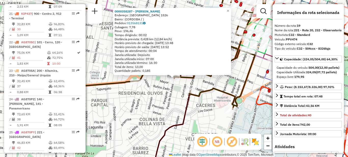
scroll to position [659, 0]
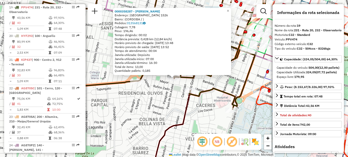
click at [170, 106] on div "0000358287 - Costa Ana Maria Endereço: PASO DE LOS ANDES 1526 Bairro: (CORDOBA …" at bounding box center [174, 78] width 348 height 157
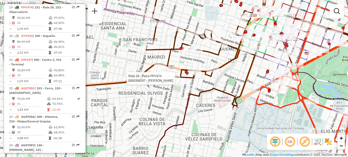
select select "**********"
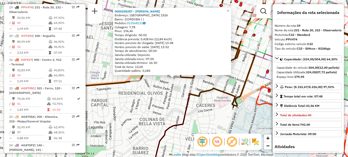
click at [168, 106] on div "0000358287 - Costa Ana Maria Endereço: PASO DE LOS ANDES 1526 Bairro: (CORDOBA …" at bounding box center [174, 78] width 348 height 157
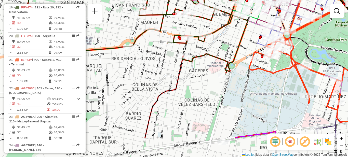
drag, startPoint x: 200, startPoint y: 130, endPoint x: 174, endPoint y: 57, distance: 77.9
click at [174, 57] on div "Janela de atendimento Grade de atendimento Capacidade Transportadoras Veículos …" at bounding box center [174, 78] width 348 height 157
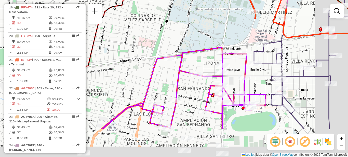
drag, startPoint x: 220, startPoint y: 100, endPoint x: 185, endPoint y: 54, distance: 57.5
click at [185, 54] on div "Janela de atendimento Grade de atendimento Capacidade Transportadoras Veículos …" at bounding box center [174, 78] width 348 height 157
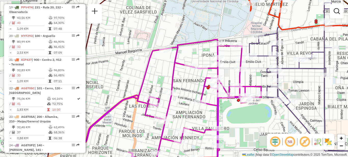
drag, startPoint x: 216, startPoint y: 26, endPoint x: 132, endPoint y: 87, distance: 104.5
click at [132, 86] on div "Janela de atendimento Grade de atendimento Capacidade Transportadoras Veículos …" at bounding box center [174, 78] width 348 height 157
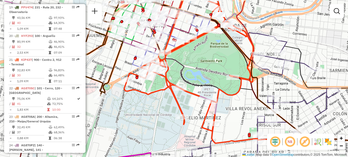
drag, startPoint x: 162, startPoint y: 94, endPoint x: 167, endPoint y: 139, distance: 44.7
click at [167, 139] on div "Janela de atendimento Grade de atendimento Capacidade Transportadoras Veículos …" at bounding box center [174, 78] width 348 height 157
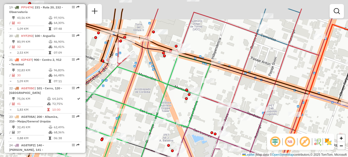
drag, startPoint x: 180, startPoint y: 71, endPoint x: 181, endPoint y: 92, distance: 21.2
click at [184, 97] on div "Janela de atendimento Grade de atendimento Capacidade Transportadoras Veículos …" at bounding box center [174, 78] width 348 height 157
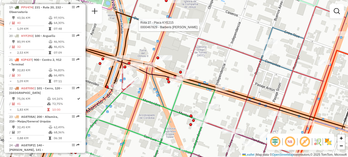
select select "**********"
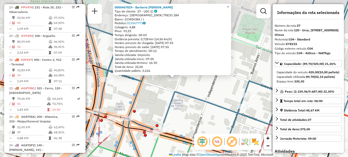
scroll to position [775, 0]
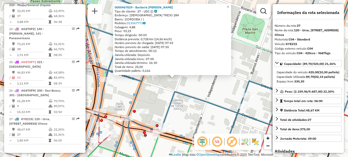
click at [199, 84] on div "0000467829 - Barberis Carolina Nadina Tipo de cliente: 27 - UDC ([) Endereço: O…" at bounding box center [174, 78] width 348 height 157
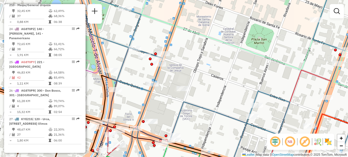
drag, startPoint x: 203, startPoint y: 80, endPoint x: 220, endPoint y: 95, distance: 22.5
click at [220, 95] on div "Janela de atendimento Grade de atendimento Capacidade Transportadoras Veículos …" at bounding box center [174, 78] width 348 height 157
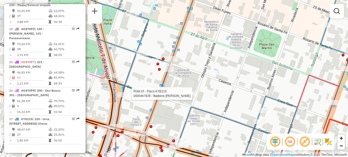
select select "**********"
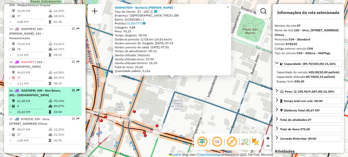
click at [43, 99] on td "61,28 KM" at bounding box center [33, 101] width 32 height 5
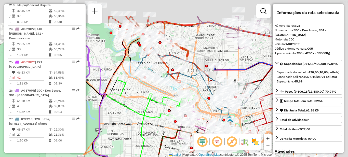
drag, startPoint x: 185, startPoint y: 77, endPoint x: 135, endPoint y: 108, distance: 58.1
click at [139, 108] on icon at bounding box center [134, 149] width 36 height 110
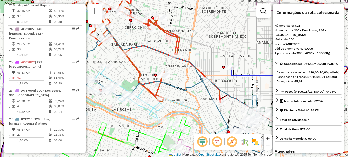
drag, startPoint x: 153, startPoint y: 47, endPoint x: 119, endPoint y: 81, distance: 48.1
click at [118, 80] on icon at bounding box center [166, 100] width 188 height 148
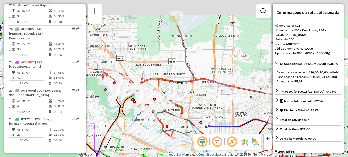
drag, startPoint x: 158, startPoint y: 51, endPoint x: 203, endPoint y: 101, distance: 67.3
click at [203, 101] on div "Janela de atendimento Grade de atendimento Capacidade Transportadoras Veículos …" at bounding box center [174, 78] width 348 height 157
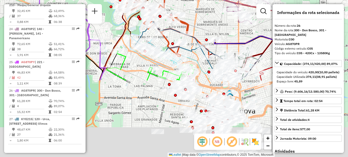
drag, startPoint x: 200, startPoint y: 109, endPoint x: 192, endPoint y: 38, distance: 71.0
click at [194, 17] on div "Janela de atendimento Grade de atendimento Capacidade Transportadoras Veículos …" at bounding box center [174, 78] width 348 height 157
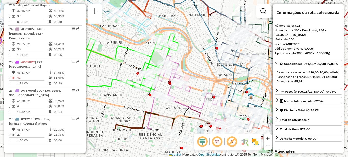
drag, startPoint x: 150, startPoint y: 107, endPoint x: 182, endPoint y: 64, distance: 54.1
click at [182, 64] on div "Janela de atendimento Grade de atendimento Capacidade Transportadoras Veículos …" at bounding box center [174, 78] width 348 height 157
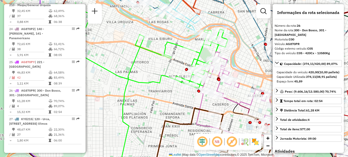
drag, startPoint x: 119, startPoint y: 115, endPoint x: 167, endPoint y: 111, distance: 49.1
click at [167, 111] on div "Janela de atendimento Grade de atendimento Capacidade Transportadoras Veículos …" at bounding box center [174, 78] width 348 height 157
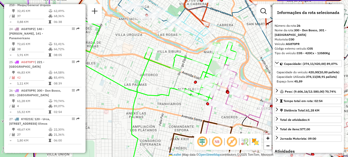
drag, startPoint x: 141, startPoint y: 82, endPoint x: 165, endPoint y: 130, distance: 53.3
click at [172, 101] on icon at bounding box center [150, 58] width 174 height 86
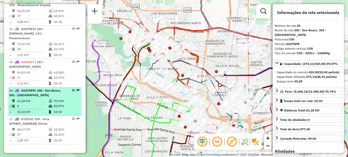
click at [41, 99] on td "61,28 KM" at bounding box center [33, 101] width 32 height 5
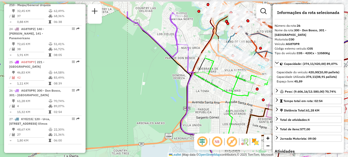
drag, startPoint x: 134, startPoint y: 67, endPoint x: 95, endPoint y: 133, distance: 76.6
click at [96, 137] on div "Janela de atendimento Grade de atendimento Capacidade Transportadoras Veículos …" at bounding box center [174, 78] width 348 height 157
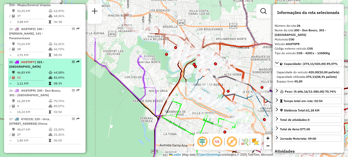
click at [41, 75] on td "42" at bounding box center [33, 77] width 32 height 5
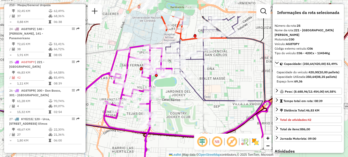
drag, startPoint x: 184, startPoint y: 81, endPoint x: 189, endPoint y: 131, distance: 50.9
click at [189, 131] on div "Janela de atendimento Grade de atendimento Capacidade Transportadoras Veículos …" at bounding box center [174, 78] width 348 height 157
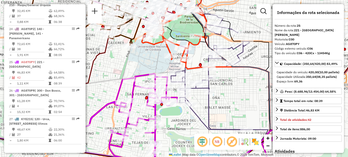
drag, startPoint x: 143, startPoint y: 47, endPoint x: 145, endPoint y: 57, distance: 10.4
click at [145, 57] on div "Janela de atendimento Grade de atendimento Capacidade Transportadoras Veículos …" at bounding box center [174, 78] width 348 height 157
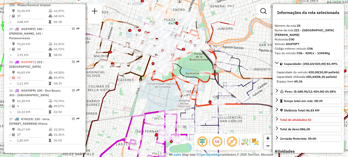
drag, startPoint x: 113, startPoint y: 82, endPoint x: 117, endPoint y: 100, distance: 18.8
click at [117, 100] on div "Janela de atendimento Grade de atendimento Capacidade Transportadoras Veículos …" at bounding box center [174, 78] width 348 height 157
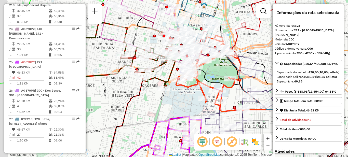
drag, startPoint x: 129, startPoint y: 104, endPoint x: 153, endPoint y: 107, distance: 24.2
click at [153, 107] on div "Janela de atendimento Grade de atendimento Capacidade Transportadoras Veículos …" at bounding box center [174, 78] width 348 height 157
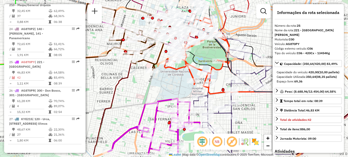
drag, startPoint x: 157, startPoint y: 111, endPoint x: 140, endPoint y: 87, distance: 29.5
click at [140, 87] on div "Janela de atendimento Grade de atendimento Capacidade Transportadoras Veículos …" at bounding box center [174, 78] width 348 height 157
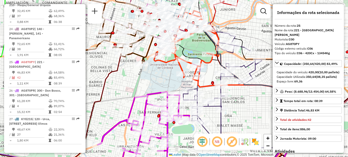
drag, startPoint x: 150, startPoint y: 81, endPoint x: 145, endPoint y: 81, distance: 5.1
click at [145, 81] on div "Janela de atendimento Grade de atendimento Capacidade Transportadoras Veículos …" at bounding box center [174, 78] width 348 height 157
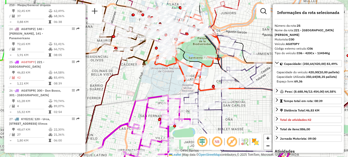
drag, startPoint x: 144, startPoint y: 84, endPoint x: 208, endPoint y: 111, distance: 69.7
click at [205, 112] on div "Janela de atendimento Grade de atendimento Capacidade Transportadoras Veículos …" at bounding box center [174, 78] width 348 height 157
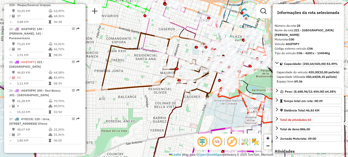
drag, startPoint x: 156, startPoint y: 97, endPoint x: 157, endPoint y: 106, distance: 9.2
click at [157, 112] on div "Janela de atendimento Grade de atendimento Capacidade Transportadoras Veículos …" at bounding box center [174, 78] width 348 height 157
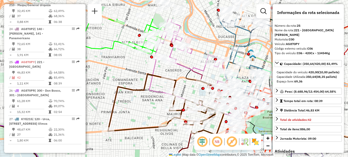
drag, startPoint x: 143, startPoint y: 63, endPoint x: 157, endPoint y: 96, distance: 35.8
click at [152, 113] on div "Janela de atendimento Grade de atendimento Capacidade Transportadoras Veículos …" at bounding box center [174, 78] width 348 height 157
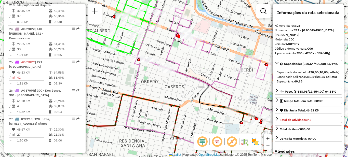
drag, startPoint x: 199, startPoint y: 71, endPoint x: 183, endPoint y: 81, distance: 19.6
click at [183, 85] on div "Janela de atendimento Grade de atendimento Capacidade Transportadoras Veículos …" at bounding box center [174, 78] width 348 height 157
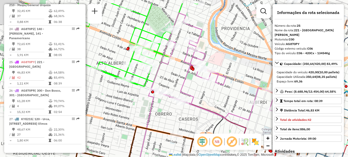
drag, startPoint x: 181, startPoint y: 79, endPoint x: 220, endPoint y: 100, distance: 44.1
click at [228, 108] on div "Janela de atendimento Grade de atendimento Capacidade Transportadoras Veículos …" at bounding box center [174, 78] width 348 height 157
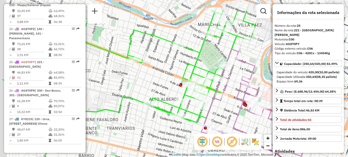
drag, startPoint x: 177, startPoint y: 86, endPoint x: 214, endPoint y: 113, distance: 45.7
click at [214, 113] on div "Janela de atendimento Grade de atendimento Capacidade Transportadoras Veículos …" at bounding box center [174, 78] width 348 height 157
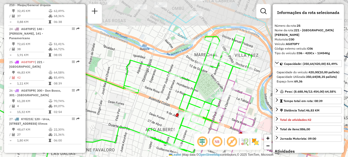
drag, startPoint x: 153, startPoint y: 77, endPoint x: 146, endPoint y: 105, distance: 28.3
click at [150, 108] on div "Janela de atendimento Grade de atendimento Capacidade Transportadoras Veículos …" at bounding box center [174, 78] width 348 height 157
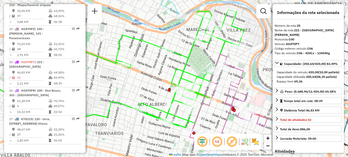
drag, startPoint x: 156, startPoint y: 98, endPoint x: 148, endPoint y: 72, distance: 26.7
click at [148, 72] on div "Janela de atendimento Grade de atendimento Capacidade Transportadoras Veículos …" at bounding box center [174, 78] width 348 height 157
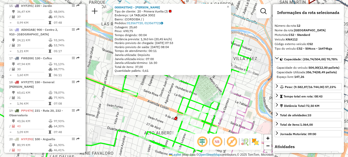
scroll to position [482, 0]
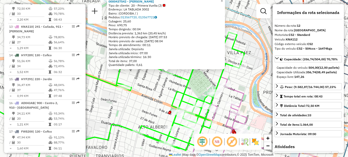
drag, startPoint x: 163, startPoint y: 103, endPoint x: 152, endPoint y: 91, distance: 15.3
click at [152, 91] on div "0000437542 - Lin Jing Tipo de cliente: 20 - Primera Vuelta (J) Endereço: LA TAB…" at bounding box center [174, 78] width 348 height 157
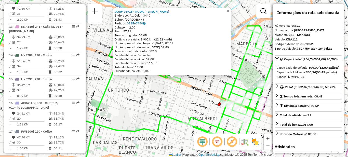
click at [173, 104] on div "0000476718 - RODA MARIA BELE Endereço: Av. Colón 3440 Bairro: (CORDOBA / ) Pedi…" at bounding box center [174, 78] width 348 height 157
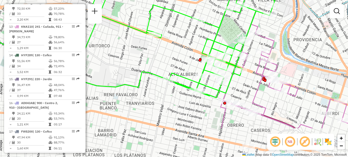
drag, startPoint x: 195, startPoint y: 93, endPoint x: 180, endPoint y: 56, distance: 40.8
click at [180, 56] on div "Janela de atendimento Grade de atendimento Capacidade Transportadoras Veículos …" at bounding box center [174, 78] width 348 height 157
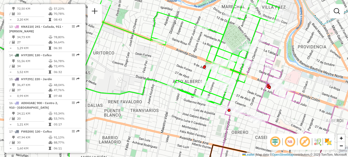
drag, startPoint x: 186, startPoint y: 45, endPoint x: 207, endPoint y: 73, distance: 35.2
click at [207, 73] on div "Janela de atendimento Grade de atendimento Capacidade Transportadoras Veículos …" at bounding box center [174, 78] width 348 height 157
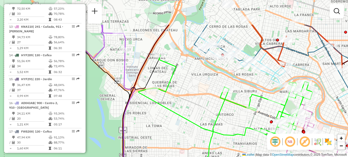
drag, startPoint x: 180, startPoint y: 82, endPoint x: 242, endPoint y: 117, distance: 71.3
click at [242, 117] on div "Janela de atendimento Grade de atendimento Capacidade Transportadoras Veículos …" at bounding box center [174, 78] width 348 height 157
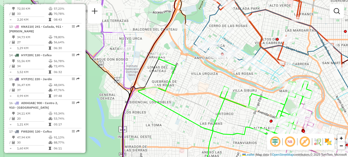
drag, startPoint x: 203, startPoint y: 84, endPoint x: 151, endPoint y: 58, distance: 57.3
click at [151, 58] on div "Janela de atendimento Grade de atendimento Capacidade Transportadoras Veículos …" at bounding box center [174, 78] width 348 height 157
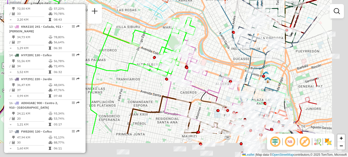
drag, startPoint x: 177, startPoint y: 90, endPoint x: 110, endPoint y: 51, distance: 76.9
click at [110, 51] on div "Janela de atendimento Grade de atendimento Capacidade Transportadoras Veículos …" at bounding box center [174, 78] width 348 height 157
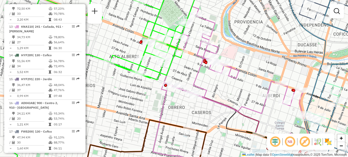
drag, startPoint x: 170, startPoint y: 63, endPoint x: 226, endPoint y: 102, distance: 68.0
click at [226, 103] on div "Janela de atendimento Grade de atendimento Capacidade Transportadoras Veículos …" at bounding box center [174, 78] width 348 height 157
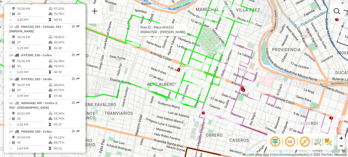
select select "**********"
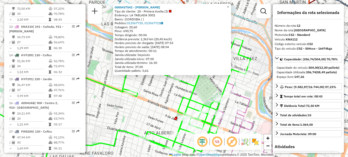
click at [170, 99] on div "0000437542 - Lin Jing Tipo de cliente: 20 - Primera Vuelta (J) Endereço: LA TAB…" at bounding box center [174, 78] width 348 height 157
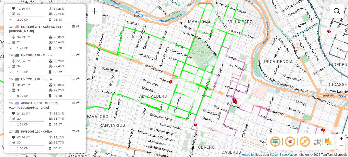
drag, startPoint x: 167, startPoint y: 91, endPoint x: 162, endPoint y: 52, distance: 38.6
click at [162, 53] on div "Janela de atendimento Grade de atendimento Capacidade Transportadoras Veículos …" at bounding box center [174, 78] width 348 height 157
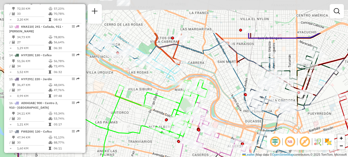
drag, startPoint x: 222, startPoint y: 58, endPoint x: 226, endPoint y: 109, distance: 51.3
click at [226, 109] on div "Janela de atendimento Grade de atendimento Capacidade Transportadoras Veículos …" at bounding box center [174, 78] width 348 height 157
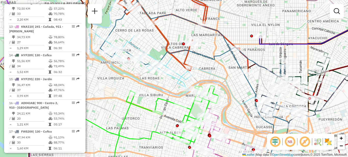
drag, startPoint x: 228, startPoint y: 113, endPoint x: 243, endPoint y: 120, distance: 16.3
click at [244, 120] on div "Janela de atendimento Grade de atendimento Capacidade Transportadoras Veículos …" at bounding box center [174, 78] width 348 height 157
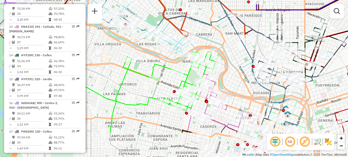
drag, startPoint x: 145, startPoint y: 114, endPoint x: 129, endPoint y: 74, distance: 43.1
click at [129, 74] on div "Janela de atendimento Grade de atendimento Capacidade Transportadoras Veículos …" at bounding box center [174, 78] width 348 height 157
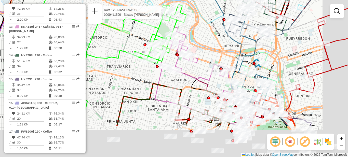
drag, startPoint x: 150, startPoint y: 129, endPoint x: 120, endPoint y: 80, distance: 57.7
click at [120, 80] on div "Rota 12 - Placa KNA112 0000411590 - Bustos Julieta Carolina Janela de atendimen…" at bounding box center [174, 78] width 348 height 157
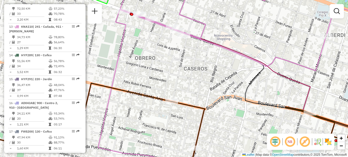
drag, startPoint x: 242, startPoint y: 43, endPoint x: 187, endPoint y: 105, distance: 82.7
click at [187, 105] on div "Rota 12 - Placa KNA112 0000411590 - Bustos Julieta Carolina Janela de atendimen…" at bounding box center [174, 78] width 348 height 157
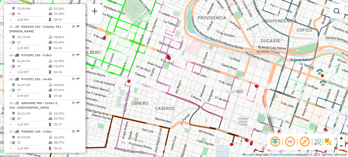
drag, startPoint x: 213, startPoint y: 106, endPoint x: 217, endPoint y: 81, distance: 25.1
click at [217, 81] on div "Rota 12 - Placa KNA112 0000411590 - Bustos Julieta Carolina Janela de atendimen…" at bounding box center [174, 78] width 348 height 157
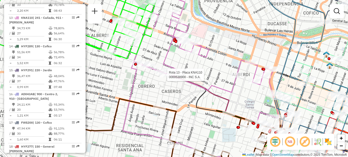
select select "**********"
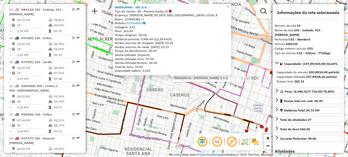
scroll to position [506, 0]
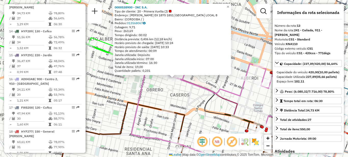
click at [181, 91] on div "0000538900 - INC S.A. Tipo de cliente: 20 - Primera Vuelta (J) Endereço: DUARTE…" at bounding box center [174, 78] width 348 height 157
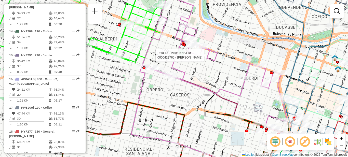
select select "**********"
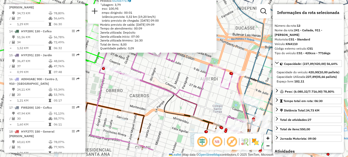
drag, startPoint x: 203, startPoint y: 108, endPoint x: 188, endPoint y: 85, distance: 27.5
click at [188, 85] on div "0000429765 - Charras Pablo Endereço: NEUQUEN 115 Bairro: (CORDOBA / ) Pedidos: …" at bounding box center [174, 78] width 348 height 157
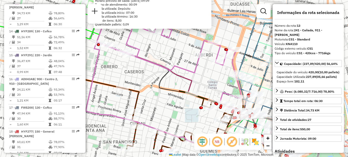
drag, startPoint x: 191, startPoint y: 99, endPoint x: 186, endPoint y: 75, distance: 23.9
click at [186, 75] on icon at bounding box center [222, 97] width 233 height 104
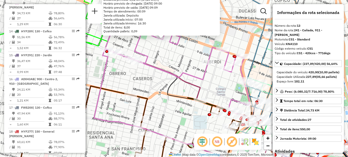
drag, startPoint x: 185, startPoint y: 67, endPoint x: 193, endPoint y: 74, distance: 11.0
click at [193, 74] on icon at bounding box center [177, 54] width 145 height 126
click at [160, 48] on div "Rota 13 - Placa KNA110 0000433277 - Pereyra Gigena Natalia Elisa 0000429765 - C…" at bounding box center [174, 78] width 348 height 157
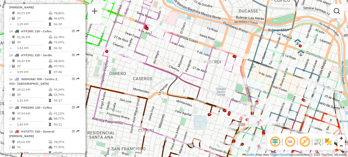
drag, startPoint x: 169, startPoint y: 66, endPoint x: 161, endPoint y: 79, distance: 15.3
click at [162, 80] on div "Janela de atendimento Grade de atendimento Capacidade Transportadoras Veículos …" at bounding box center [174, 78] width 348 height 157
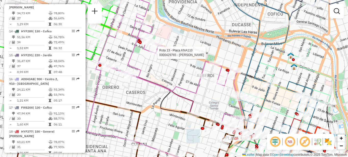
select select "**********"
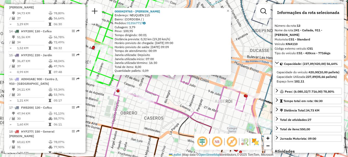
click at [158, 85] on div "0000429765 - Charras Pablo Endereço: NEUQUEN 115 Bairro: (CORDOBA / ) Pedidos: …" at bounding box center [174, 78] width 348 height 157
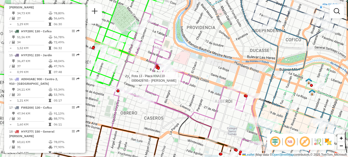
select select "**********"
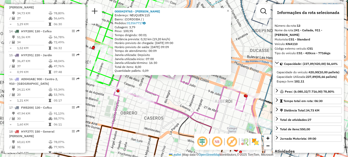
click at [179, 94] on div "0000429765 - Charras Pablo Endereço: NEUQUEN 115 Bairro: (CORDOBA / ) Pedidos: …" at bounding box center [174, 78] width 348 height 157
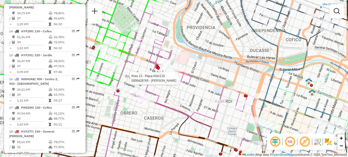
select select "**********"
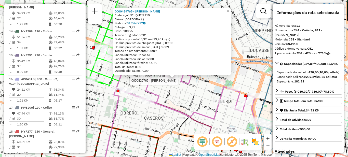
click at [172, 92] on div "Rota 13 - Placa KNA110 0000429765 - Charras Pablo 0000429765 - Charras Pablo En…" at bounding box center [174, 78] width 348 height 157
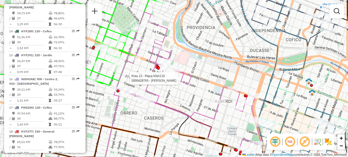
select select "**********"
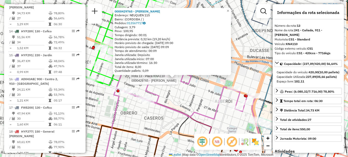
click at [162, 116] on div "Rota 13 - Placa KNA110 0000429765 - Charras Pablo 0000429765 - Charras Pablo En…" at bounding box center [174, 78] width 348 height 157
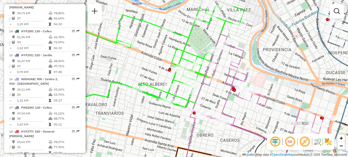
drag, startPoint x: 132, startPoint y: 116, endPoint x: 195, endPoint y: 117, distance: 63.5
click at [203, 137] on div "Janela de atendimento Grade de atendimento Capacidade Transportadoras Veículos …" at bounding box center [174, 78] width 348 height 157
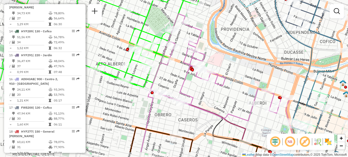
drag, startPoint x: 186, startPoint y: 118, endPoint x: 134, endPoint y: 67, distance: 73.7
click at [134, 67] on div "Janela de atendimento Grade de atendimento Capacidade Transportadoras Veículos …" at bounding box center [174, 78] width 348 height 157
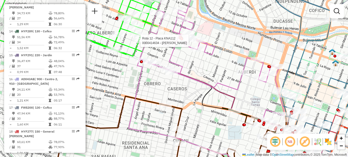
select select "**********"
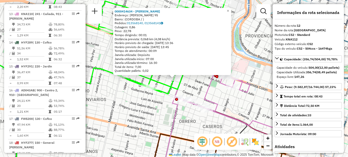
scroll to position [482, 0]
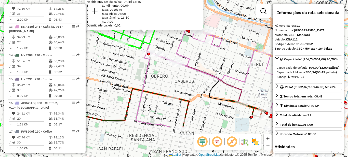
drag, startPoint x: 177, startPoint y: 127, endPoint x: 150, endPoint y: 84, distance: 51.4
click at [150, 84] on div "0000414634 - Rodriguez Soto Maria Cristina Endereço: OLEGARIO CORREA 95 Bairro:…" at bounding box center [174, 78] width 348 height 157
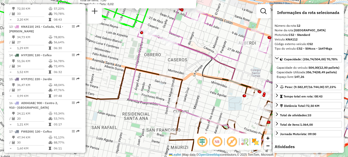
drag, startPoint x: 167, startPoint y: 138, endPoint x: 143, endPoint y: 72, distance: 69.8
click at [143, 72] on div "0000414634 - Rodriguez Soto Maria Cristina Endereço: OLEGARIO CORREA 95 Bairro:…" at bounding box center [174, 78] width 348 height 157
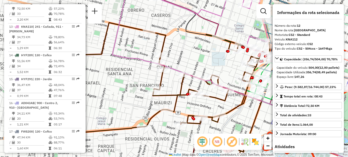
click at [198, 58] on div "0000414634 - Rodriguez Soto Maria Cristina Endereço: OLEGARIO CORREA 95 Bairro:…" at bounding box center [174, 78] width 348 height 157
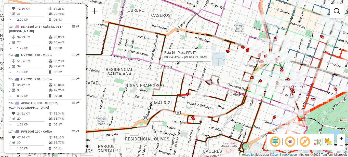
select select "**********"
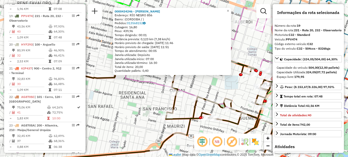
scroll to position [659, 0]
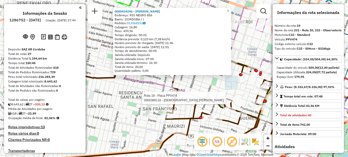
select select "**********"
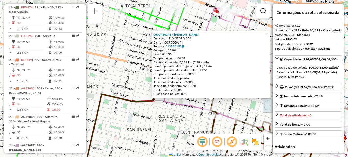
drag, startPoint x: 129, startPoint y: 107, endPoint x: 163, endPoint y: 120, distance: 36.5
click at [172, 128] on div "0000434246 - Moreyra [PERSON_NAME]: RÍO NEGRO 856 Bairro: ([GEOGRAPHIC_DATA] / …" at bounding box center [174, 78] width 348 height 157
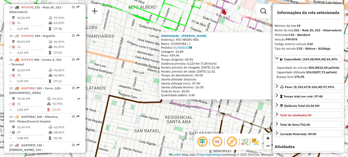
click at [159, 119] on div "0000434246 - Moreyra [PERSON_NAME]: RÍO NEGRO 856 Bairro: ([GEOGRAPHIC_DATA] / …" at bounding box center [174, 78] width 348 height 157
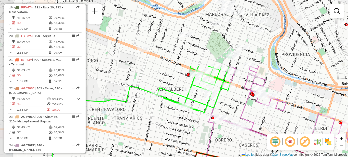
drag, startPoint x: 140, startPoint y: 60, endPoint x: 168, endPoint y: 142, distance: 86.8
click at [168, 142] on div "Janela de atendimento Grade de atendimento Capacidade Transportadoras Veículos …" at bounding box center [174, 78] width 348 height 157
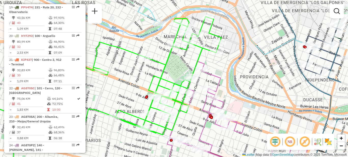
drag, startPoint x: 187, startPoint y: 49, endPoint x: 146, endPoint y: 72, distance: 47.2
click at [146, 72] on div "Janela de atendimento Grade de atendimento Capacidade Transportadoras Veículos …" at bounding box center [174, 78] width 348 height 157
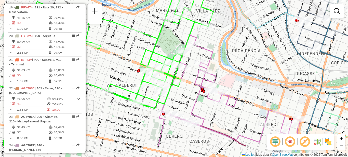
drag, startPoint x: 178, startPoint y: 129, endPoint x: 169, endPoint y: 102, distance: 28.1
click at [169, 102] on div "Janela de atendimento Grade de atendimento Capacidade Transportadoras Veículos …" at bounding box center [174, 78] width 348 height 157
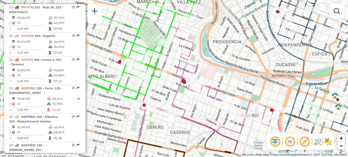
drag, startPoint x: 181, startPoint y: 97, endPoint x: 163, endPoint y: 88, distance: 20.6
click at [163, 88] on div "Janela de atendimento Grade de atendimento Capacidade Transportadoras Veículos …" at bounding box center [174, 78] width 348 height 157
select select "**********"
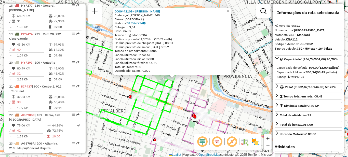
scroll to position [482, 0]
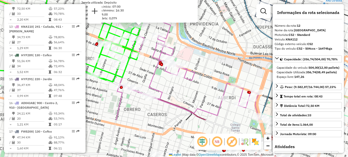
drag, startPoint x: 181, startPoint y: 123, endPoint x: 143, endPoint y: 65, distance: 69.2
click at [143, 65] on div "0000442109 - Rosales Lopez Martina Endereço: CNEL PEDRO ZANNI 540 Bairro: (CORD…" at bounding box center [174, 78] width 348 height 157
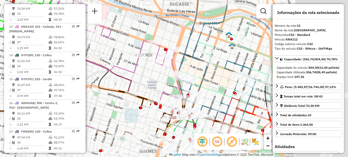
drag, startPoint x: 202, startPoint y: 95, endPoint x: 111, endPoint y: 51, distance: 101.0
click at [111, 51] on div "0000442109 - Rosales Lopez Martina Endereço: CNEL PEDRO ZANNI 540 Bairro: (CORD…" at bounding box center [174, 78] width 348 height 157
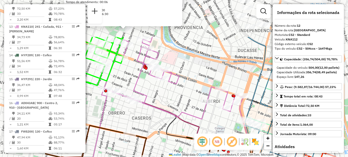
drag, startPoint x: 104, startPoint y: 58, endPoint x: 188, endPoint y: 113, distance: 100.2
click at [188, 113] on icon at bounding box center [176, 97] width 145 height 120
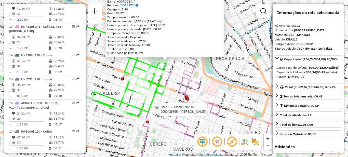
drag, startPoint x: 172, startPoint y: 85, endPoint x: 210, endPoint y: 113, distance: 46.8
click at [210, 112] on div at bounding box center [203, 109] width 13 height 5
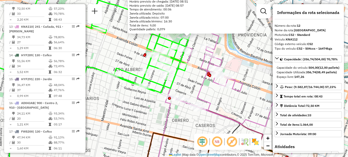
drag, startPoint x: 190, startPoint y: 84, endPoint x: 169, endPoint y: 68, distance: 26.0
click at [190, 84] on div "0000442109 - Rosales Lopez Martina Endereço: CNEL PEDRO ZANNI 540 Bairro: (CORD…" at bounding box center [174, 78] width 348 height 157
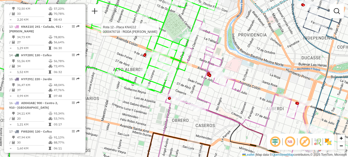
select select "**********"
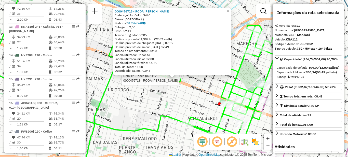
click at [179, 100] on div "Rota 12 - Placa KNA112 0000476718 - RODA MARIA BELE 0000476718 - RODA MARIA BEL…" at bounding box center [174, 78] width 348 height 157
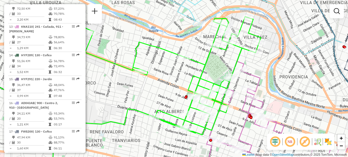
drag, startPoint x: 219, startPoint y: 83, endPoint x: 150, endPoint y: 73, distance: 69.2
click at [150, 73] on div "Janela de atendimento Grade de atendimento Capacidade Transportadoras Veículos …" at bounding box center [174, 78] width 348 height 157
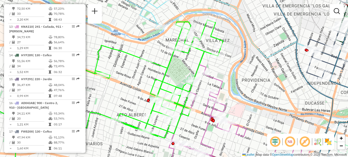
drag, startPoint x: 180, startPoint y: 59, endPoint x: 169, endPoint y: 78, distance: 22.0
click at [169, 80] on div "Janela de atendimento Grade de atendimento Capacidade Transportadoras Veículos …" at bounding box center [174, 78] width 348 height 157
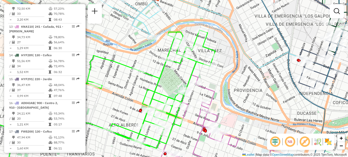
drag, startPoint x: 159, startPoint y: 98, endPoint x: 176, endPoint y: 64, distance: 37.8
click at [176, 64] on div "Janela de atendimento Grade de atendimento Capacidade Transportadoras Veículos …" at bounding box center [174, 78] width 348 height 157
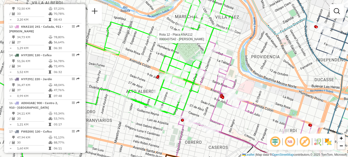
select select "**********"
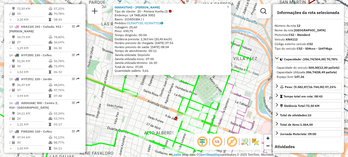
click at [155, 95] on div "0000437542 - Lin Jing Tipo de cliente: 20 - Primera Vuelta (J) Endereço: LA TAB…" at bounding box center [174, 78] width 348 height 157
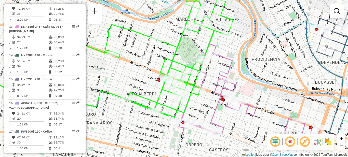
drag, startPoint x: 158, startPoint y: 96, endPoint x: 141, endPoint y: 64, distance: 36.8
click at [141, 64] on div "Janela de atendimento Grade de atendimento Capacidade Transportadoras Veículos …" at bounding box center [174, 78] width 348 height 157
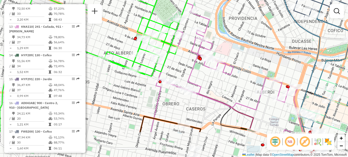
drag, startPoint x: 261, startPoint y: 116, endPoint x: 257, endPoint y: 86, distance: 30.9
click at [255, 86] on div "Janela de atendimento Grade de atendimento Capacidade Transportadoras Veículos …" at bounding box center [174, 78] width 348 height 157
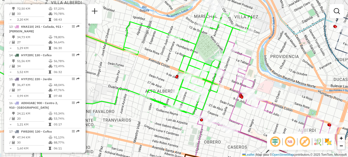
drag, startPoint x: 243, startPoint y: 61, endPoint x: 268, endPoint y: 89, distance: 37.7
click at [268, 89] on div "Janela de atendimento Grade de atendimento Capacidade Transportadoras Veículos …" at bounding box center [174, 78] width 348 height 157
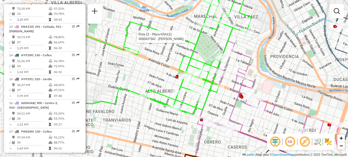
select select "**********"
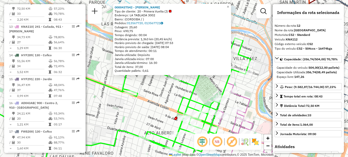
click at [165, 96] on div "0000437542 - Lin Jing Tipo de cliente: 20 - Primera Vuelta (J) Endereço: LA TAB…" at bounding box center [174, 78] width 348 height 157
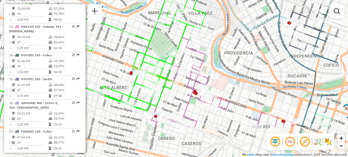
drag, startPoint x: 168, startPoint y: 99, endPoint x: 123, endPoint y: 53, distance: 63.8
click at [123, 53] on div "Janela de atendimento Grade de atendimento Capacidade Transportadoras Veículos …" at bounding box center [174, 78] width 348 height 157
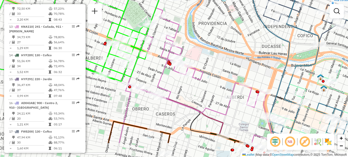
drag, startPoint x: 250, startPoint y: 110, endPoint x: 224, endPoint y: 81, distance: 39.4
click at [224, 81] on div "Janela de atendimento Grade de atendimento Capacidade Transportadoras Veículos …" at bounding box center [174, 78] width 348 height 157
drag, startPoint x: 219, startPoint y: 84, endPoint x: 127, endPoint y: 91, distance: 92.0
click at [127, 90] on div "Janela de atendimento Grade de atendimento Capacidade Transportadoras Veículos …" at bounding box center [174, 78] width 348 height 157
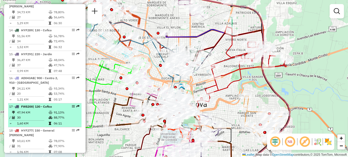
scroll to position [507, 0]
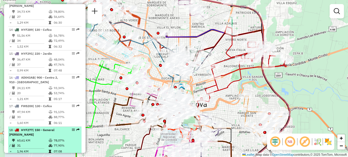
click at [46, 144] on td "31" at bounding box center [33, 145] width 32 height 5
select select "**********"
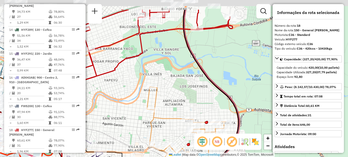
drag, startPoint x: 193, startPoint y: 54, endPoint x: 230, endPoint y: 120, distance: 75.9
click at [229, 120] on div "Janela de atendimento Grade de atendimento Capacidade Transportadoras Veículos …" at bounding box center [174, 78] width 348 height 157
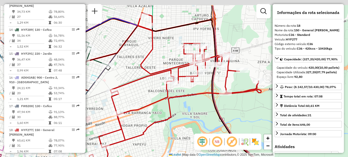
drag, startPoint x: 205, startPoint y: 81, endPoint x: 205, endPoint y: 103, distance: 22.4
click at [205, 103] on div "Janela de atendimento Grade de atendimento Capacidade Transportadoras Veículos …" at bounding box center [174, 78] width 348 height 157
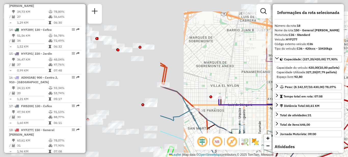
drag, startPoint x: 153, startPoint y: 67, endPoint x: 348, endPoint y: 131, distance: 205.3
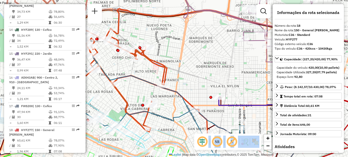
drag, startPoint x: 195, startPoint y: 125, endPoint x: 213, endPoint y: 45, distance: 81.5
click at [213, 45] on hb-router-mapa "Informações da Sessão 1286752 - 02/10/2025 Criação: 01/10/2025 17:49 Depósito: …" at bounding box center [174, 78] width 348 height 157
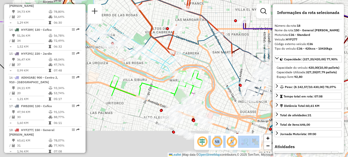
drag, startPoint x: 197, startPoint y: 99, endPoint x: 222, endPoint y: 21, distance: 82.0
click at [223, 17] on div "Janela de atendimento Grade de atendimento Capacidade Transportadoras Veículos …" at bounding box center [174, 78] width 348 height 157
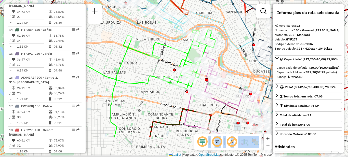
drag, startPoint x: 210, startPoint y: 110, endPoint x: 226, endPoint y: 75, distance: 38.1
click at [225, 74] on div "Janela de atendimento Grade de atendimento Capacidade Transportadoras Veículos …" at bounding box center [174, 78] width 348 height 157
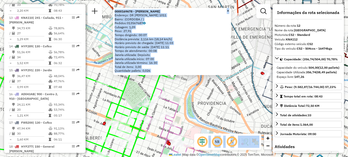
scroll to position [482, 0]
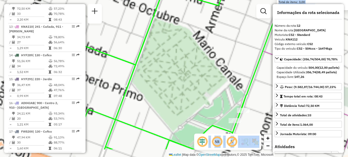
drag, startPoint x: 138, startPoint y: 107, endPoint x: 225, endPoint y: 49, distance: 104.7
click at [225, 49] on div "0000169678 - Ortiz Maria Del Carmen Endereço: DR SILVESTRE REMONDA 1011 Bairro:…" at bounding box center [174, 78] width 348 height 157
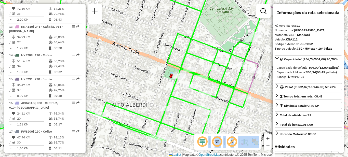
drag, startPoint x: 203, startPoint y: 94, endPoint x: 200, endPoint y: 58, distance: 36.1
click at [200, 58] on div "0000169678 - Ortiz Maria Del Carmen Endereço: DR SILVESTRE REMONDA 1011 Bairro:…" at bounding box center [174, 78] width 348 height 157
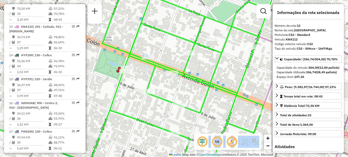
drag, startPoint x: 209, startPoint y: 103, endPoint x: 176, endPoint y: 89, distance: 35.1
click at [176, 89] on div "0000169678 - Ortiz Maria Del Carmen Endereço: DR SILVESTRE REMONDA 1011 Bairro:…" at bounding box center [174, 78] width 348 height 157
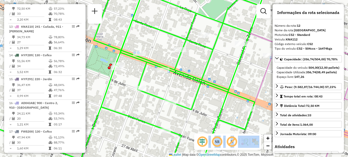
drag, startPoint x: 215, startPoint y: 105, endPoint x: 199, endPoint y: 103, distance: 15.9
click at [199, 103] on div "0000169678 - Ortiz Maria Del Carmen Endereço: DR SILVESTRE REMONDA 1011 Bairro:…" at bounding box center [174, 78] width 348 height 157
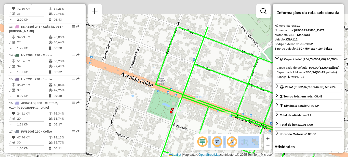
drag, startPoint x: 224, startPoint y: 94, endPoint x: 215, endPoint y: 86, distance: 11.9
click at [233, 98] on div "0000169678 - Ortiz Maria Del Carmen Endereço: DR SILVESTRE REMONDA 1011 Bairro:…" at bounding box center [174, 78] width 348 height 157
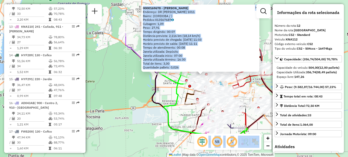
click at [131, 63] on div "0000169678 - Ortiz Maria Del Carmen Endereço: DR SILVESTRE REMONDA 1011 Bairro:…" at bounding box center [174, 78] width 348 height 157
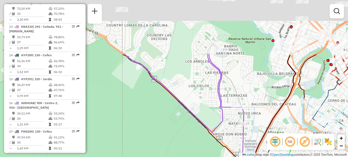
drag, startPoint x: 184, startPoint y: 54, endPoint x: 171, endPoint y: 137, distance: 84.1
click at [172, 138] on div "Janela de atendimento Grade de atendimento Capacidade Transportadoras Veículos …" at bounding box center [174, 78] width 348 height 157
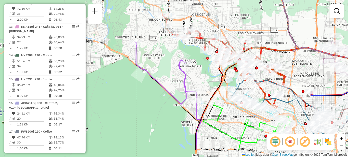
drag, startPoint x: 177, startPoint y: 119, endPoint x: 162, endPoint y: 97, distance: 27.4
click at [162, 97] on div "Janela de atendimento Grade de atendimento Capacidade Transportadoras Veículos …" at bounding box center [174, 78] width 348 height 157
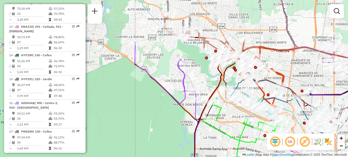
drag, startPoint x: 291, startPoint y: 74, endPoint x: 94, endPoint y: 41, distance: 200.3
click at [93, 42] on div "Janela de atendimento Grade de atendimento Capacidade Transportadoras Veículos …" at bounding box center [174, 78] width 348 height 157
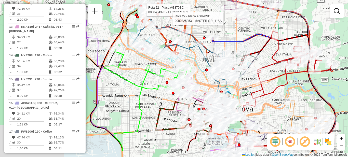
drag, startPoint x: 99, startPoint y: 56, endPoint x: 212, endPoint y: 19, distance: 118.4
click at [212, 19] on div "Rota 22 - Placa AG870SC 0000434378 - El Cerro S.A.S. Rota 22 - Placa AG870SC 00…" at bounding box center [174, 78] width 348 height 157
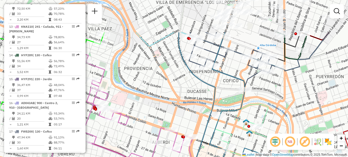
drag, startPoint x: 204, startPoint y: 46, endPoint x: 180, endPoint y: 96, distance: 55.2
click at [183, 96] on div "Rota 22 - Placa AG870SC 0000434378 - El Cerro S.A.S. Rota 22 - Placa AG870SC 00…" at bounding box center [174, 78] width 348 height 157
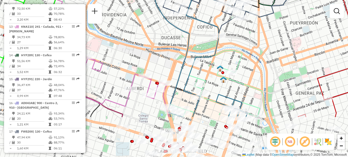
drag, startPoint x: 236, startPoint y: 87, endPoint x: 208, endPoint y: 14, distance: 78.2
click at [208, 15] on div "Rota 22 - Placa AG870SC 0000434378 - El Cerro S.A.S. Rota 22 - Placa AG870SC 00…" at bounding box center [174, 78] width 348 height 157
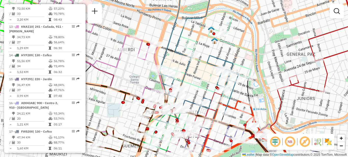
drag, startPoint x: 234, startPoint y: 60, endPoint x: 230, endPoint y: 40, distance: 20.7
click at [230, 40] on div "Rota 22 - Placa AG870SC 0000434378 - El Cerro S.A.S. Rota 22 - Placa AG870SC 00…" at bounding box center [174, 78] width 348 height 157
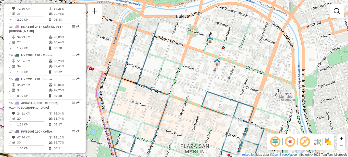
drag, startPoint x: 213, startPoint y: 50, endPoint x: 214, endPoint y: 89, distance: 39.3
click at [214, 89] on div "Rota 22 - Placa AG870SC 0000434378 - El Cerro S.A.S. Rota 22 - Placa AG870SC 00…" at bounding box center [174, 78] width 348 height 157
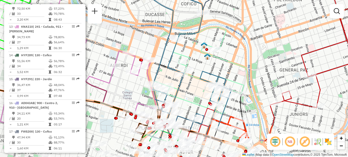
drag, startPoint x: 188, startPoint y: 104, endPoint x: 200, endPoint y: 52, distance: 53.4
click at [200, 52] on div "Rota 22 - Placa AG870SC 0000434378 - El Cerro S.A.S. Rota 22 - Placa AG870SC 00…" at bounding box center [174, 78] width 348 height 157
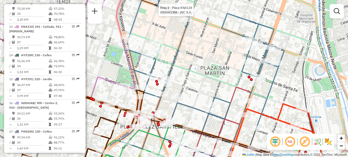
drag, startPoint x: 198, startPoint y: 59, endPoint x: 198, endPoint y: 65, distance: 6.6
click at [198, 65] on div "Rota 22 - Placa AG870SC 0000434378 - El Cerro S.A.S. Rota 22 - Placa AG870SC 00…" at bounding box center [174, 78] width 348 height 157
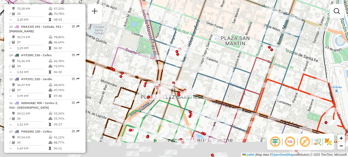
drag, startPoint x: 190, startPoint y: 82, endPoint x: 223, endPoint y: 35, distance: 57.2
click at [223, 35] on div "Rota 22 - Placa AG870SC 0000434378 - El Cerro S.A.S. Rota 22 - Placa AG870SC 00…" at bounding box center [174, 78] width 348 height 157
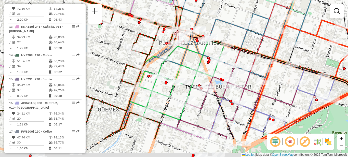
drag, startPoint x: 196, startPoint y: 89, endPoint x: 201, endPoint y: 23, distance: 66.2
click at [201, 23] on icon at bounding box center [240, 14] width 165 height 127
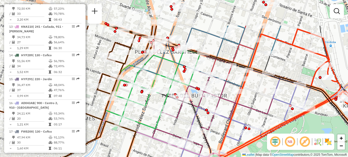
drag, startPoint x: 195, startPoint y: 27, endPoint x: 167, endPoint y: 69, distance: 50.5
click at [168, 69] on div "Rota 22 - Placa AG870SC 0000434378 - El Cerro S.A.S. Rota 22 - Placa AG870SC 00…" at bounding box center [174, 78] width 348 height 157
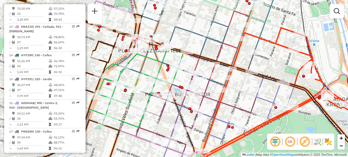
drag, startPoint x: 166, startPoint y: 69, endPoint x: 149, endPoint y: 69, distance: 17.1
click at [149, 68] on div "Rota 22 - Placa AG870SC 0000434378 - El Cerro S.A.S. Rota 22 - Placa AG870SC 00…" at bounding box center [174, 78] width 348 height 157
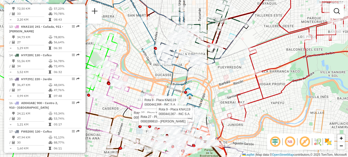
drag, startPoint x: 135, startPoint y: 60, endPoint x: 167, endPoint y: 78, distance: 37.3
click at [171, 83] on div "Rota 22 - Placa AG870SC 0000434378 - El Cerro S.A.S. Rota 22 - Placa AG870SC 00…" at bounding box center [174, 78] width 348 height 157
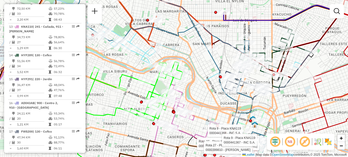
drag, startPoint x: 120, startPoint y: 83, endPoint x: 143, endPoint y: 84, distance: 23.0
click at [147, 87] on div "Rota 22 - Placa AG870SC 0000434378 - El Cerro S.A.S. Rota 22 - Placa AG870SC 00…" at bounding box center [174, 78] width 348 height 157
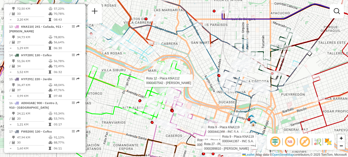
select select "**********"
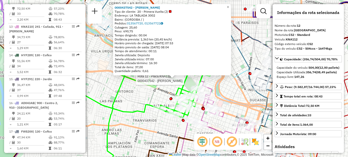
click at [220, 91] on div "Rota 12 - Placa KNA112 0000437542 - Lin Jing Rota 12 - Placa KNA112 0000376699 …" at bounding box center [174, 78] width 348 height 157
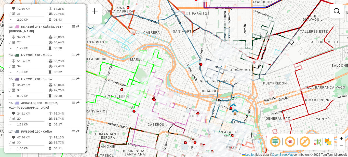
drag, startPoint x: 237, startPoint y: 93, endPoint x: 83, endPoint y: 62, distance: 156.3
click at [83, 62] on hb-router-mapa "Informações da Sessão 1286752 - 02/10/2025 Criação: 01/10/2025 17:49 Depósito: …" at bounding box center [174, 78] width 348 height 157
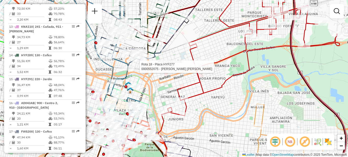
select select "**********"
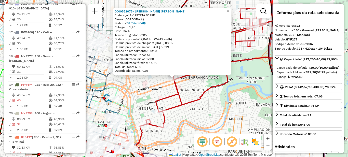
scroll to position [635, 0]
